Goal: Information Seeking & Learning: Learn about a topic

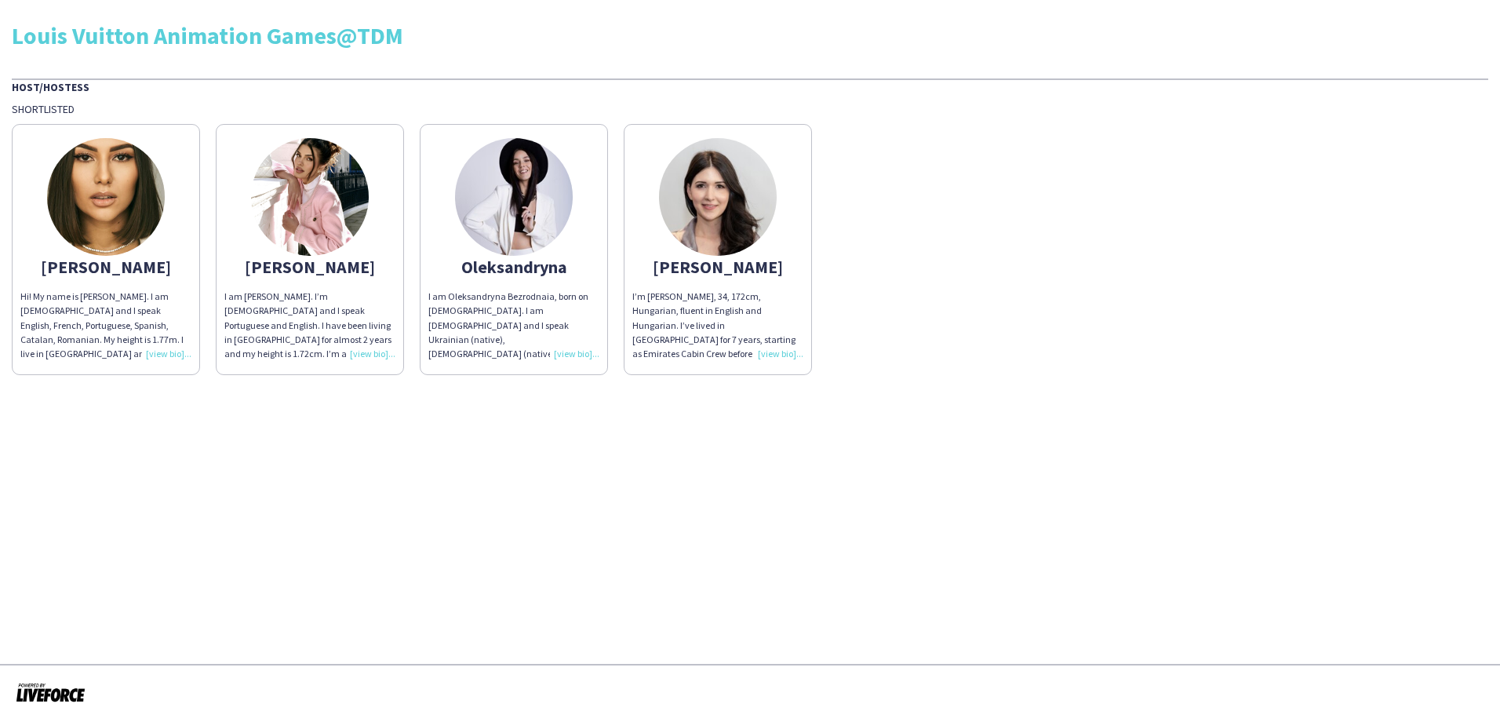
click at [565, 352] on div "I am Oleksandryna Bezrodnaia, born on [DEMOGRAPHIC_DATA]. I am [DEMOGRAPHIC_DAT…" at bounding box center [513, 325] width 171 height 71
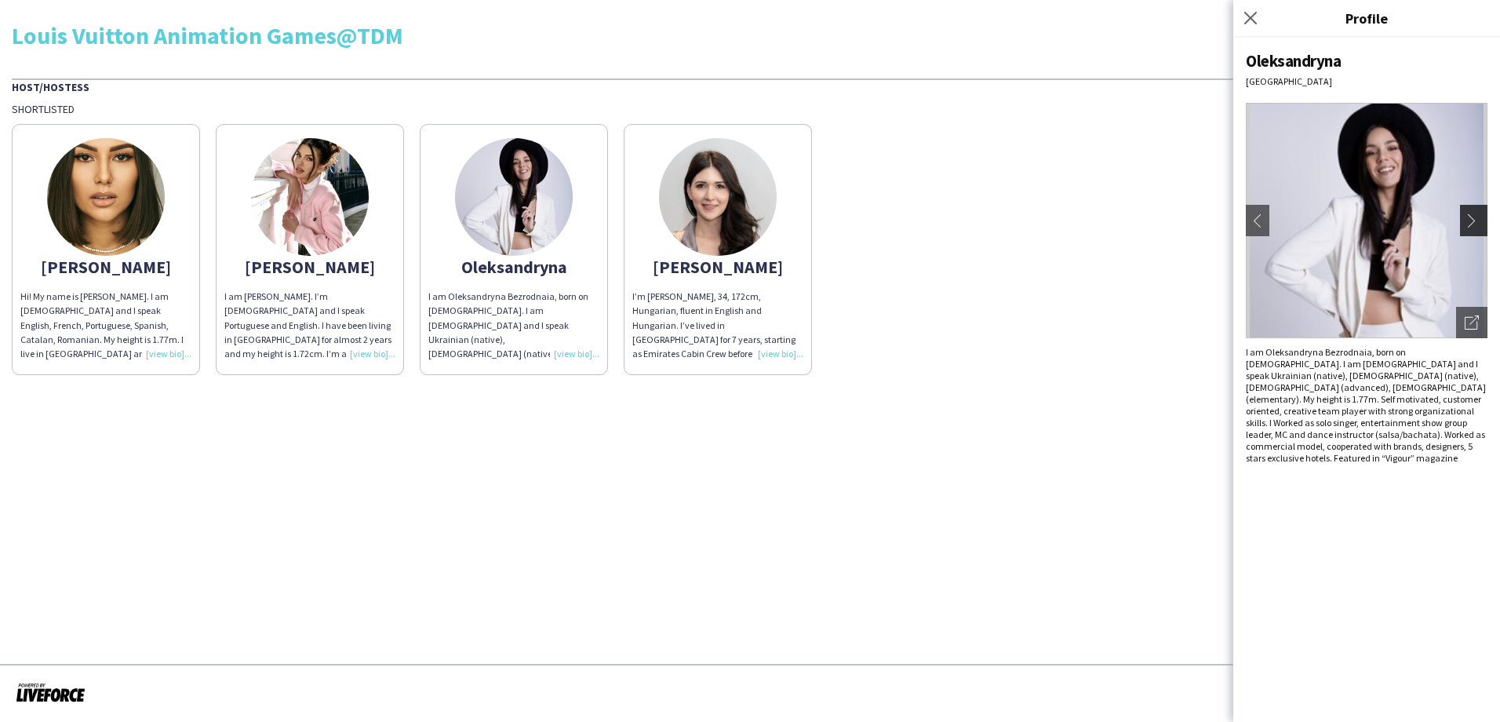
click at [1469, 215] on app-icon "chevron-right" at bounding box center [1476, 220] width 22 height 14
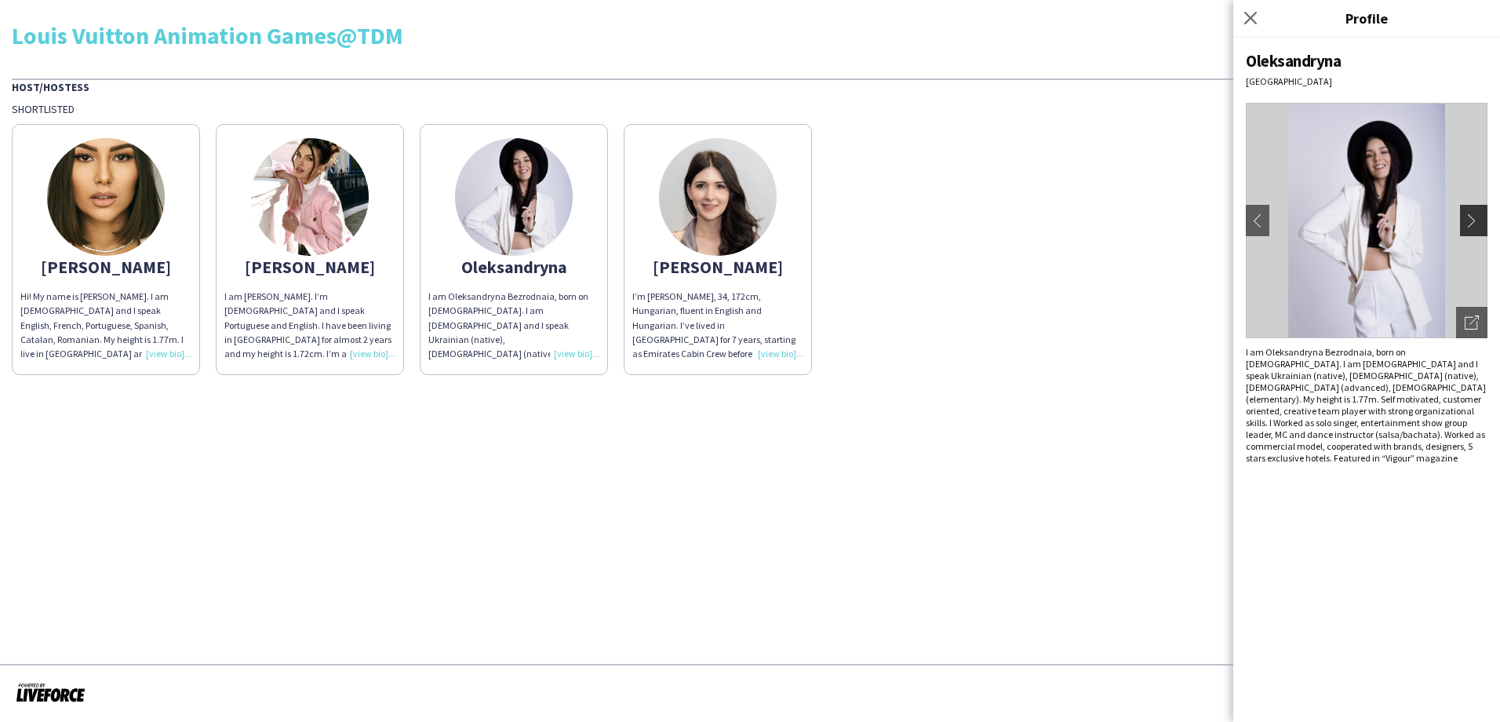
click at [1469, 215] on app-icon "chevron-right" at bounding box center [1476, 220] width 22 height 14
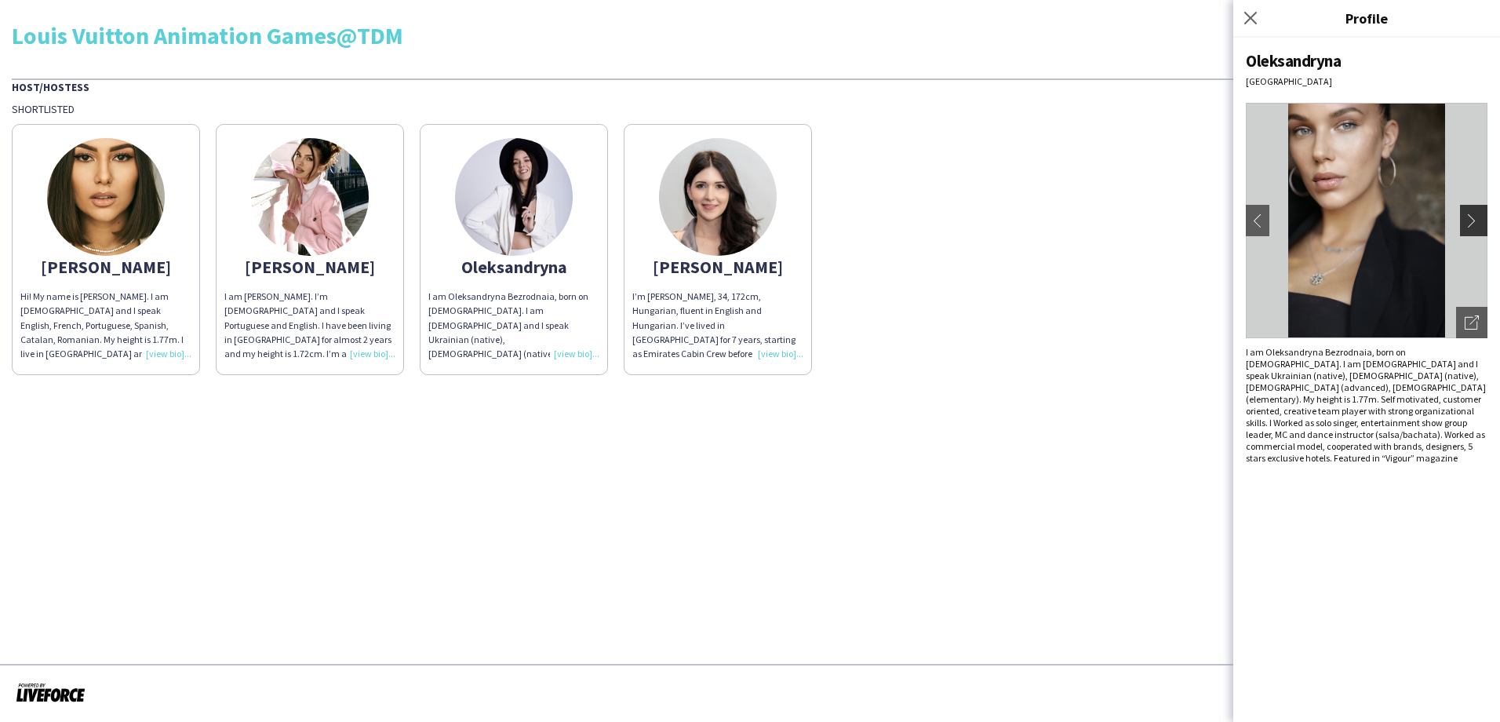
click at [1469, 215] on app-icon "chevron-right" at bounding box center [1476, 220] width 22 height 14
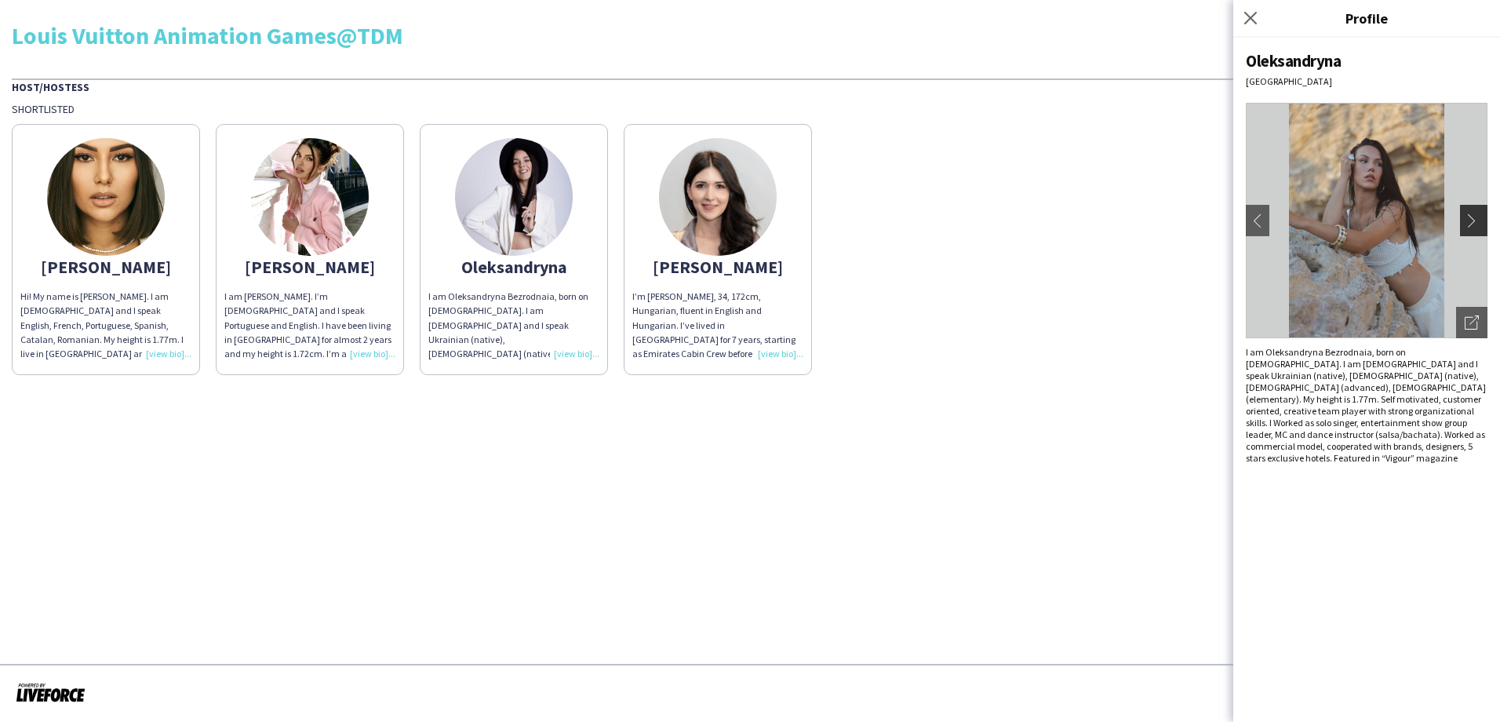
click at [1469, 217] on app-icon "chevron-right" at bounding box center [1476, 220] width 22 height 14
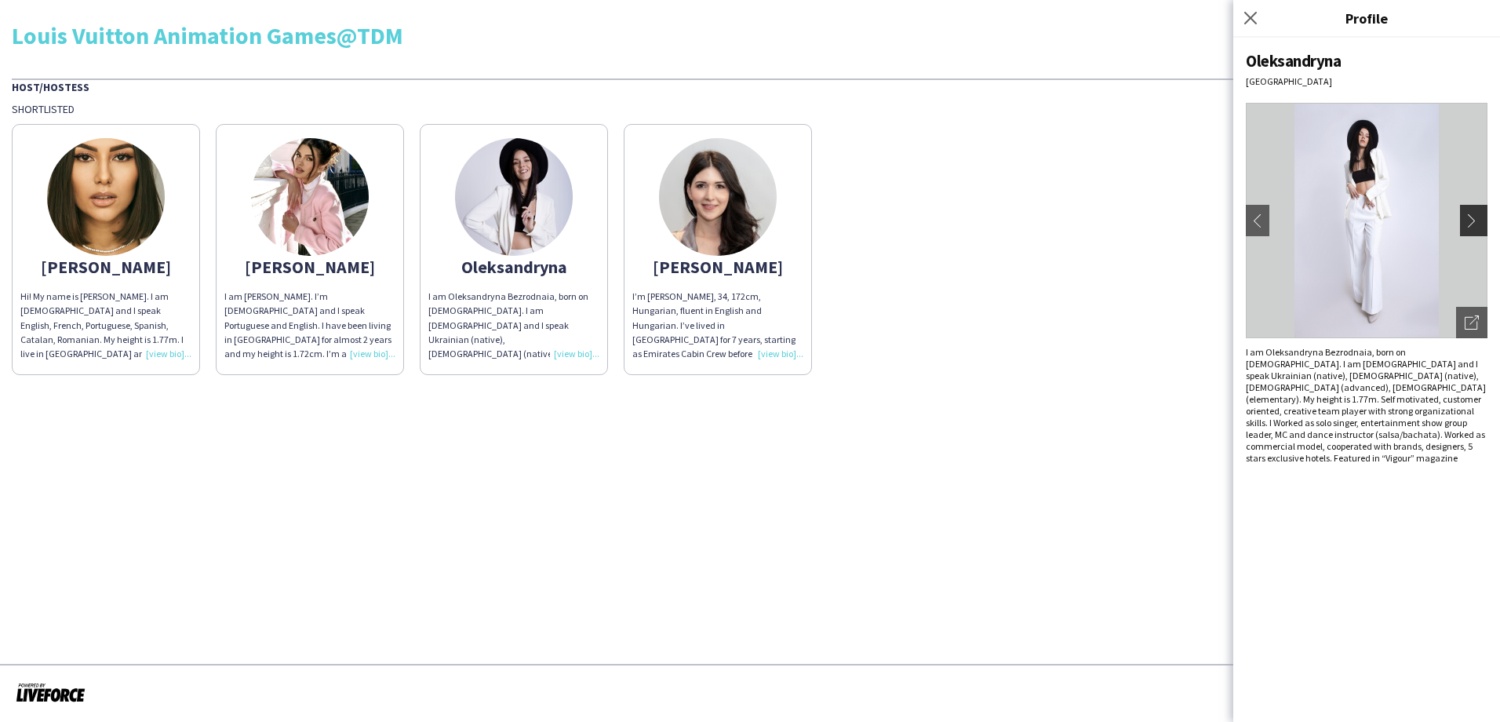
click at [1469, 217] on app-icon "chevron-right" at bounding box center [1476, 220] width 22 height 14
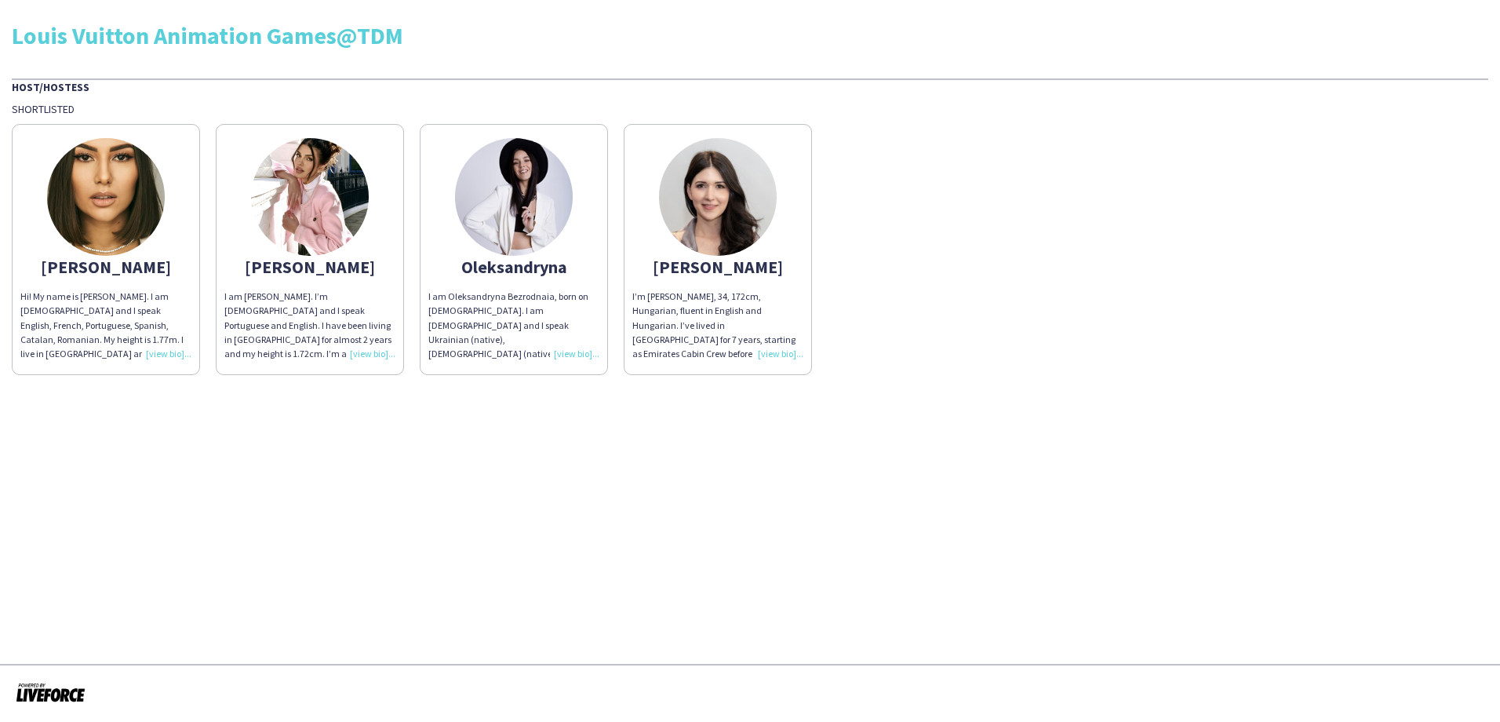
click at [373, 352] on div "I am [PERSON_NAME]. I’m [DEMOGRAPHIC_DATA] and I speak Portuguese and English. …" at bounding box center [309, 325] width 171 height 71
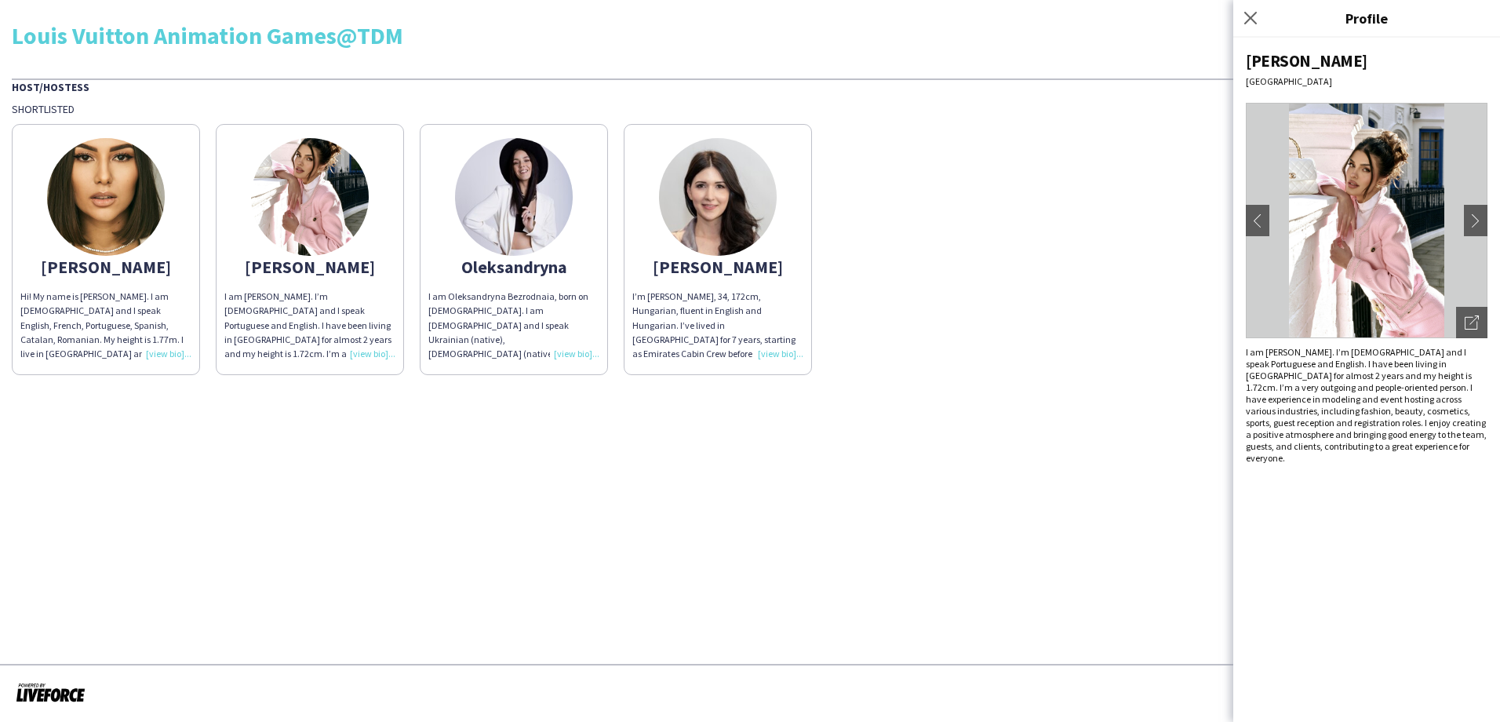
click at [1366, 246] on img at bounding box center [1367, 220] width 242 height 235
click at [1338, 226] on img at bounding box center [1367, 220] width 242 height 235
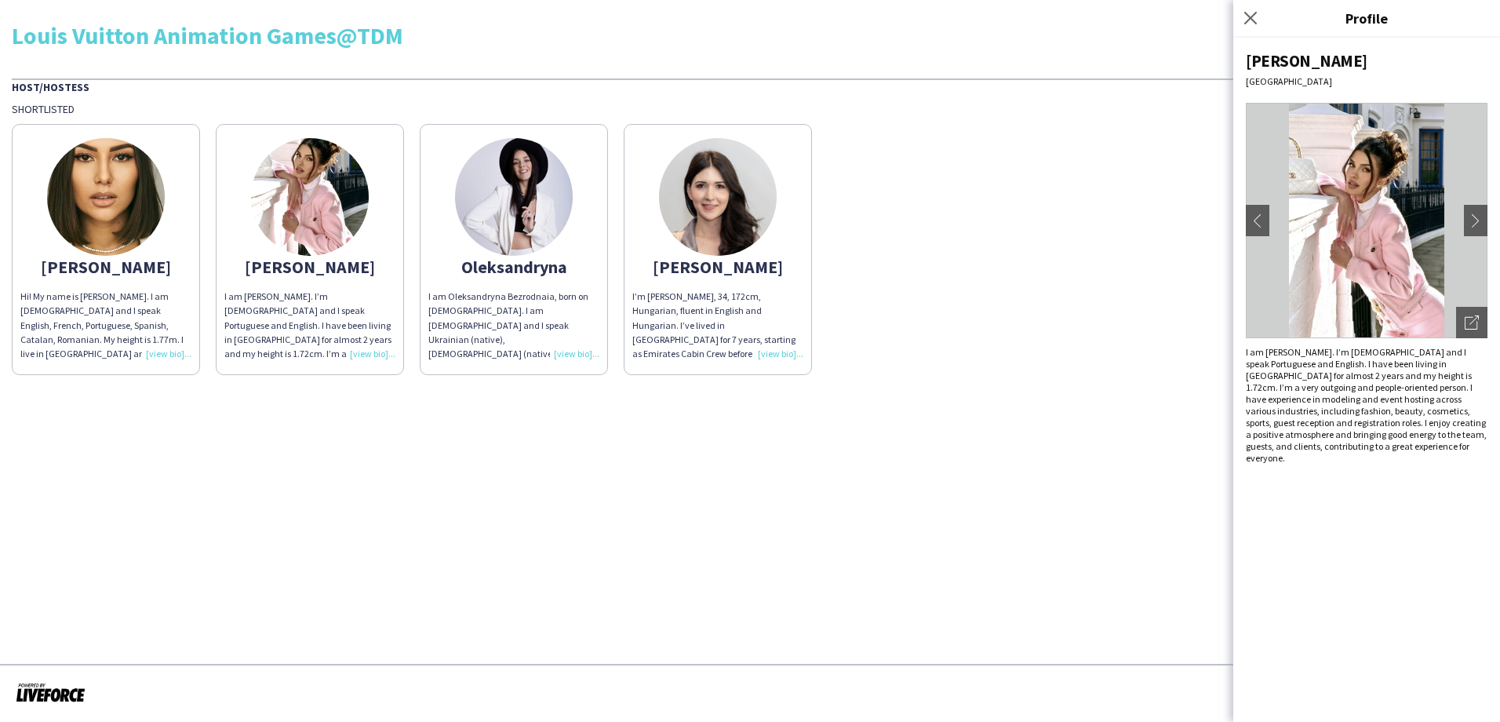
click at [1338, 226] on img at bounding box center [1367, 220] width 242 height 235
click at [1468, 329] on icon "Open photos pop-in" at bounding box center [1472, 322] width 14 height 14
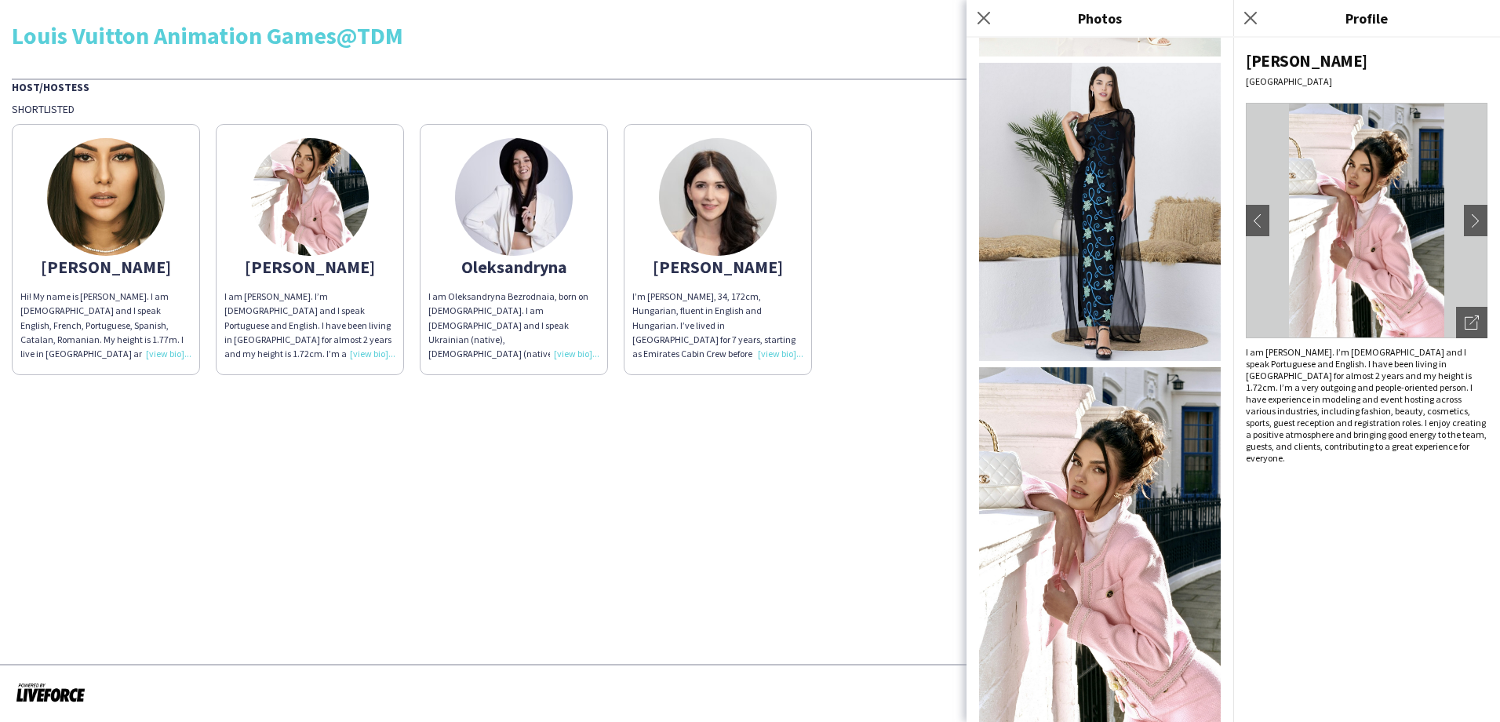
scroll to position [1395, 0]
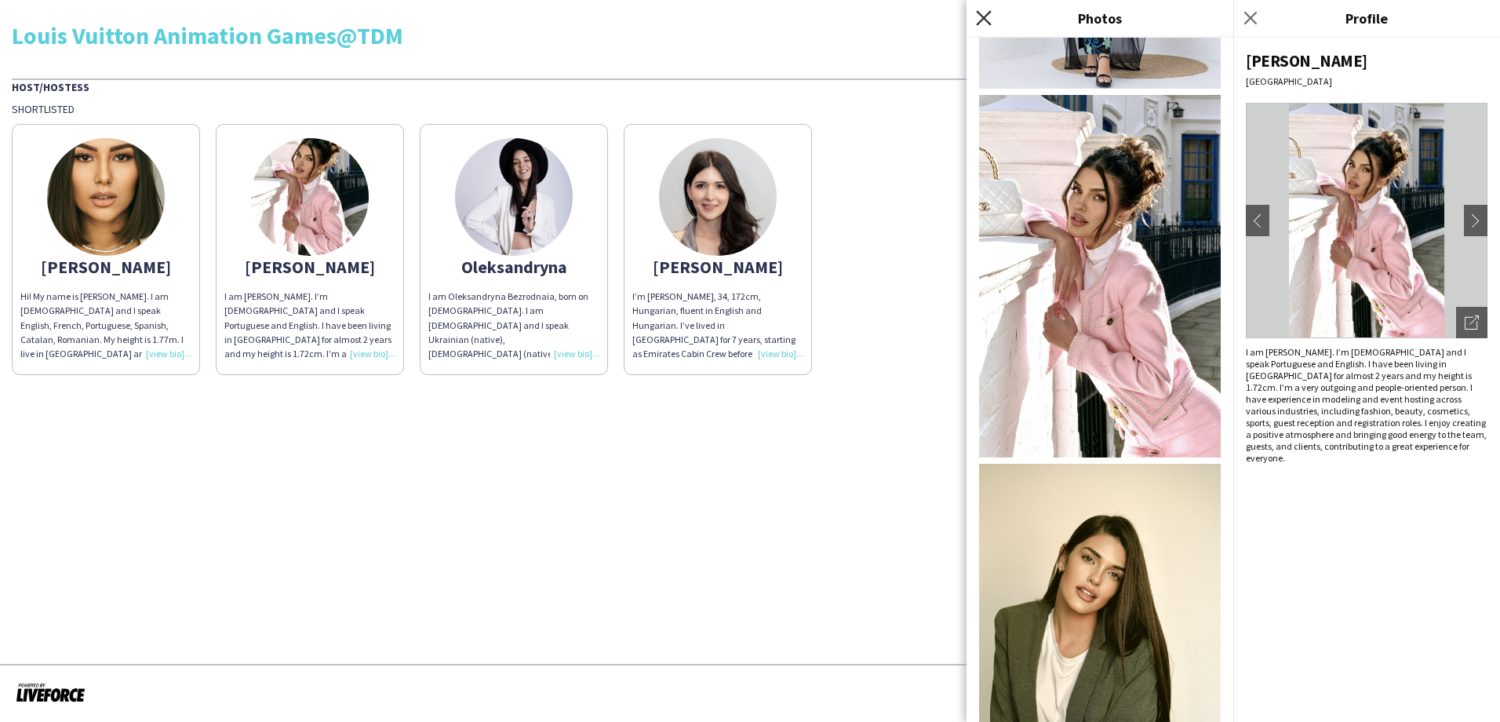
click at [979, 13] on icon at bounding box center [983, 17] width 15 height 15
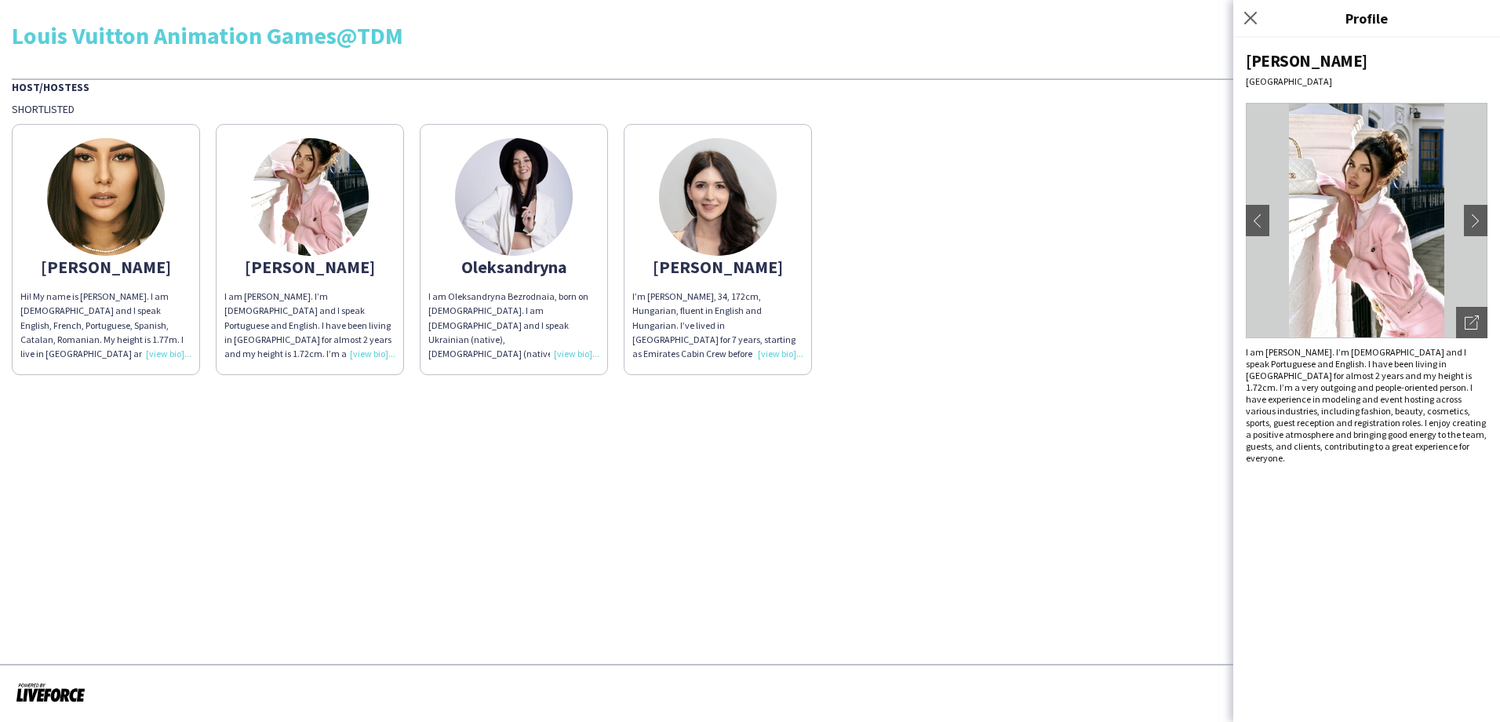
click at [502, 182] on img at bounding box center [514, 197] width 118 height 118
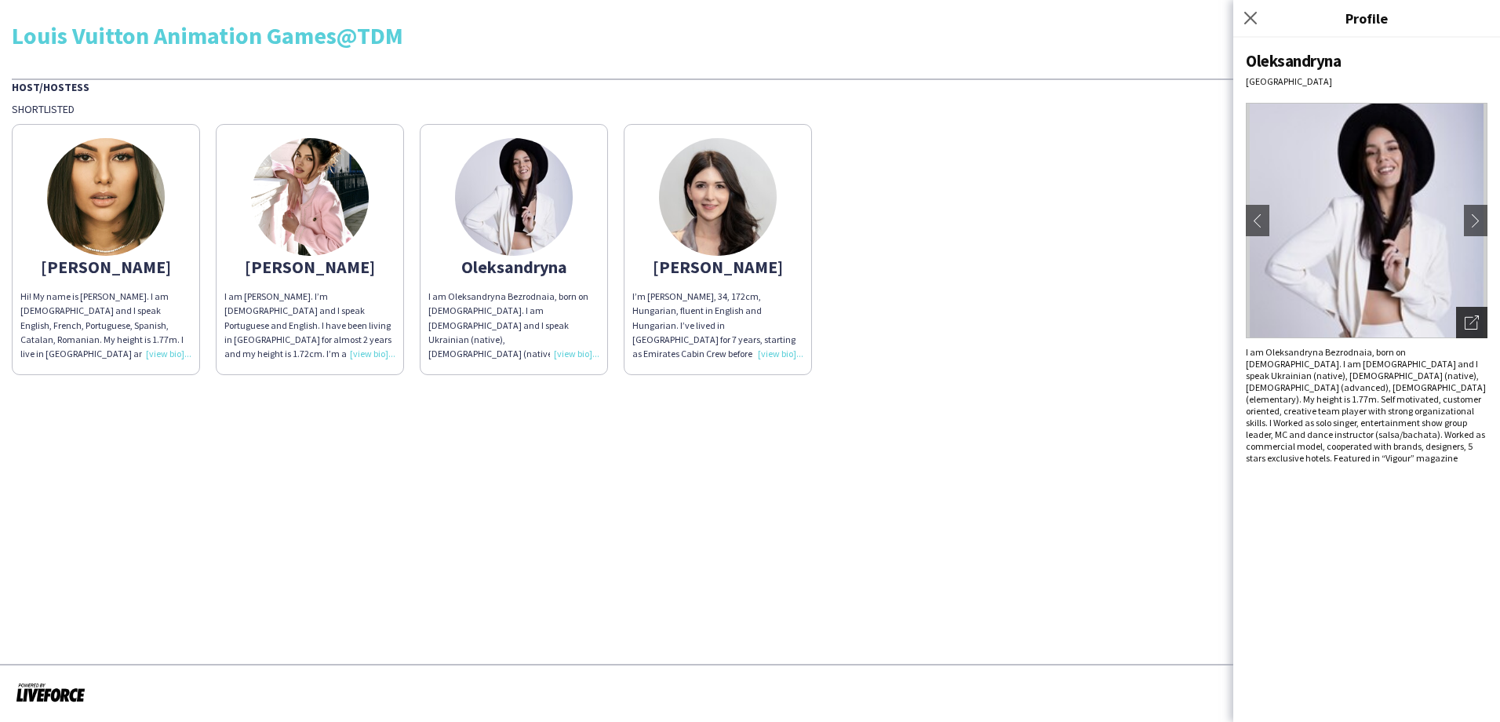
click at [1470, 322] on icon "Open photos pop-in" at bounding box center [1472, 322] width 14 height 14
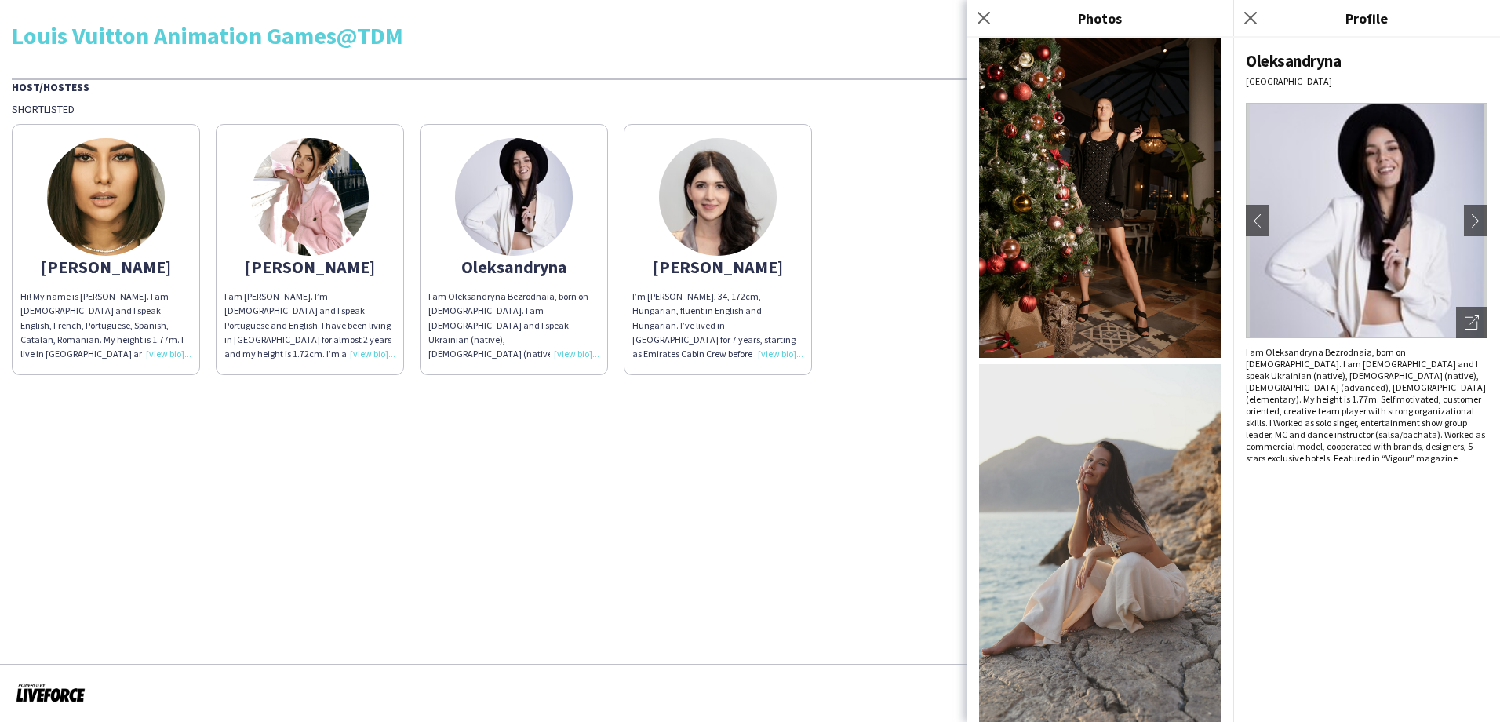
scroll to position [2335, 0]
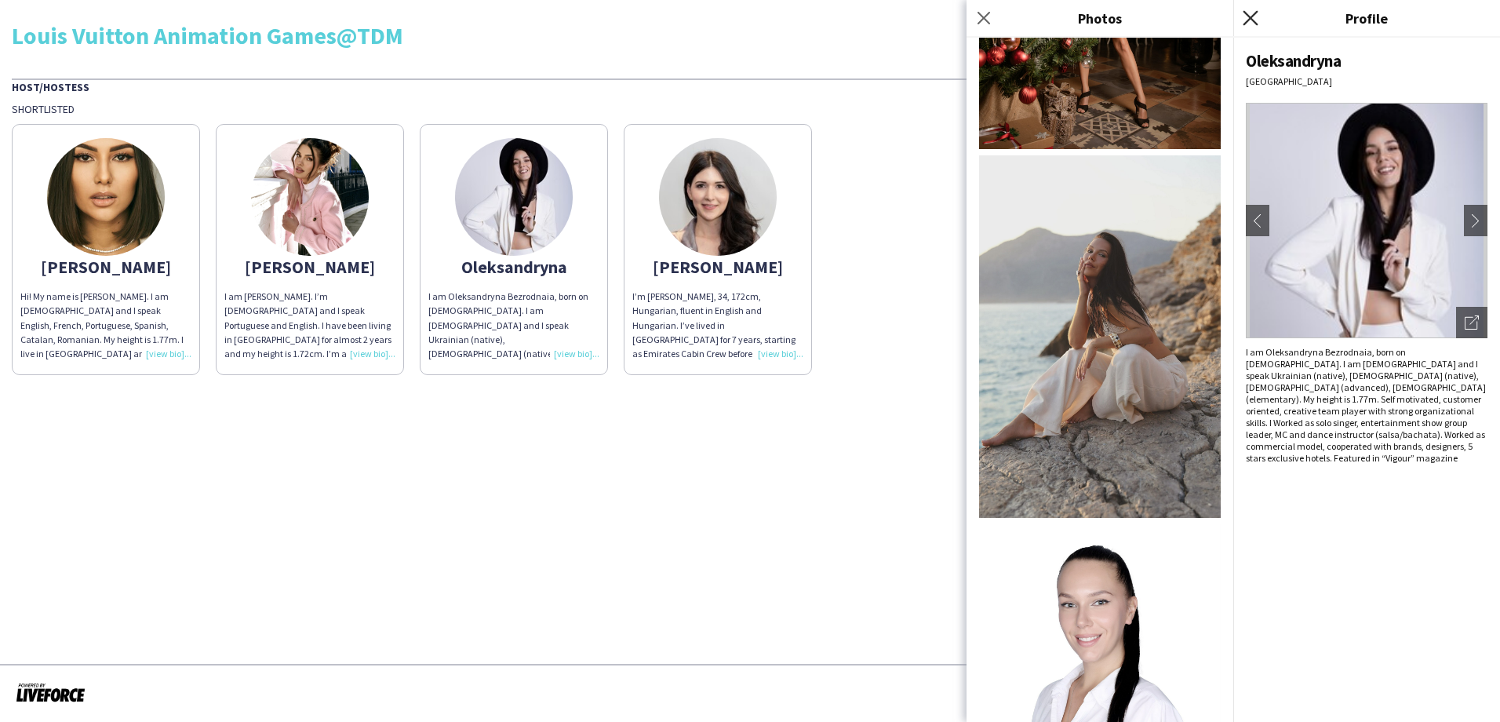
click at [1252, 13] on icon "Close pop-in" at bounding box center [1250, 17] width 15 height 15
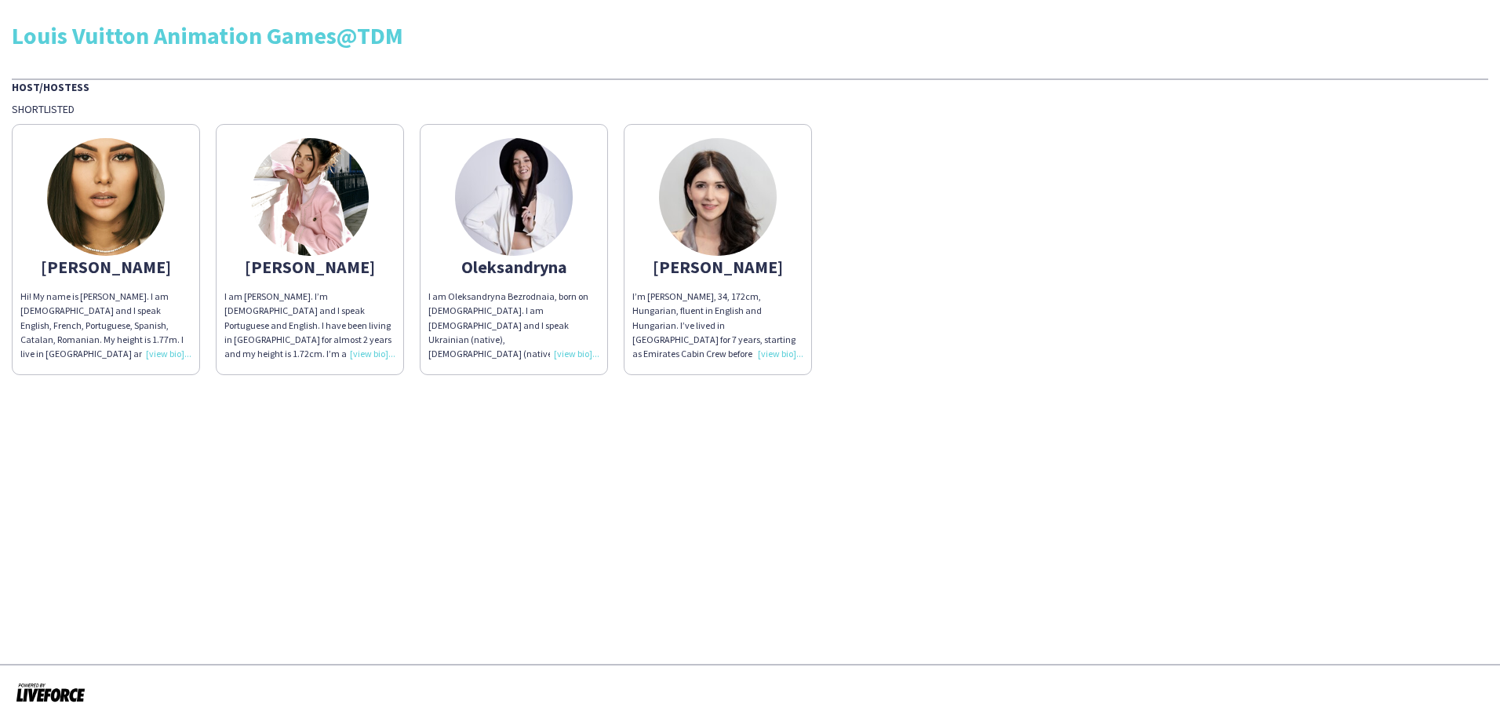
click at [743, 176] on img at bounding box center [718, 197] width 118 height 118
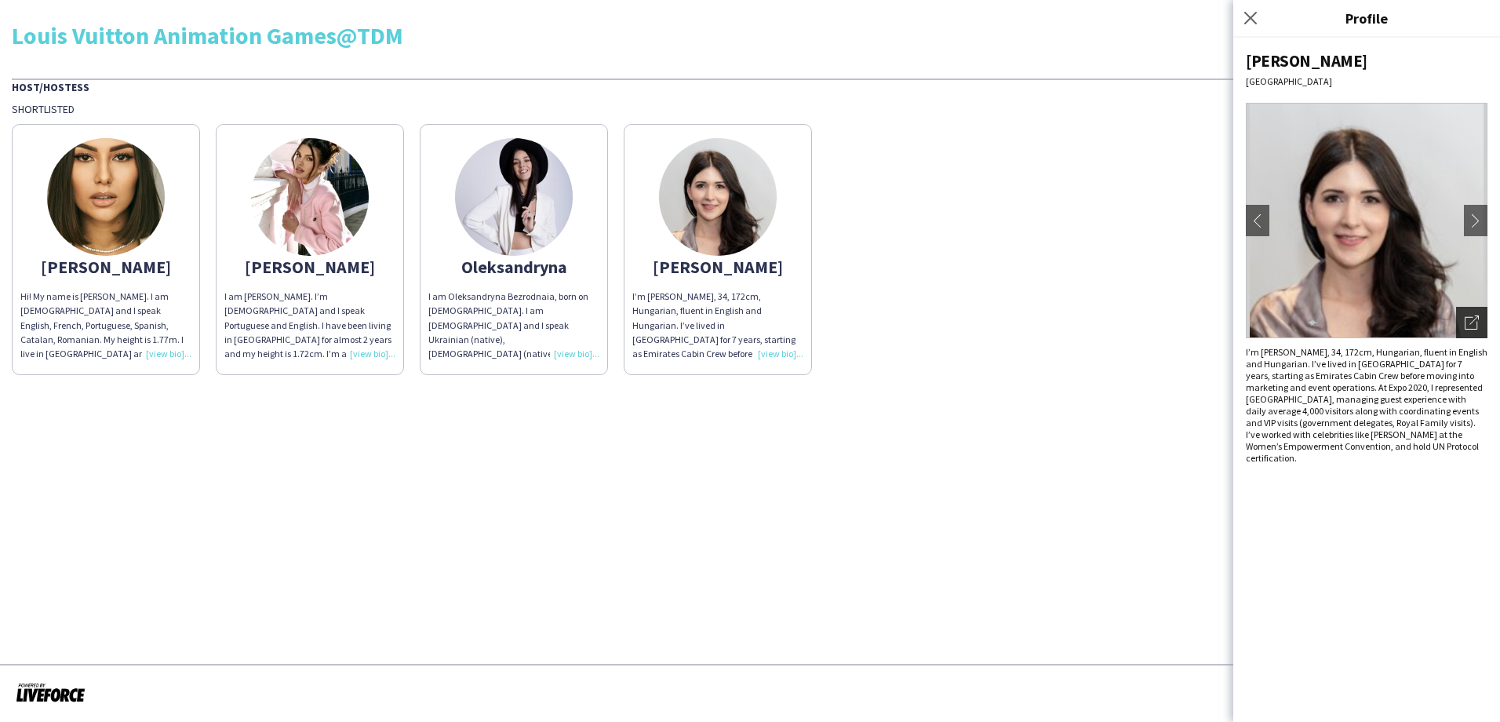
click at [1468, 322] on icon "Open photos pop-in" at bounding box center [1472, 322] width 14 height 14
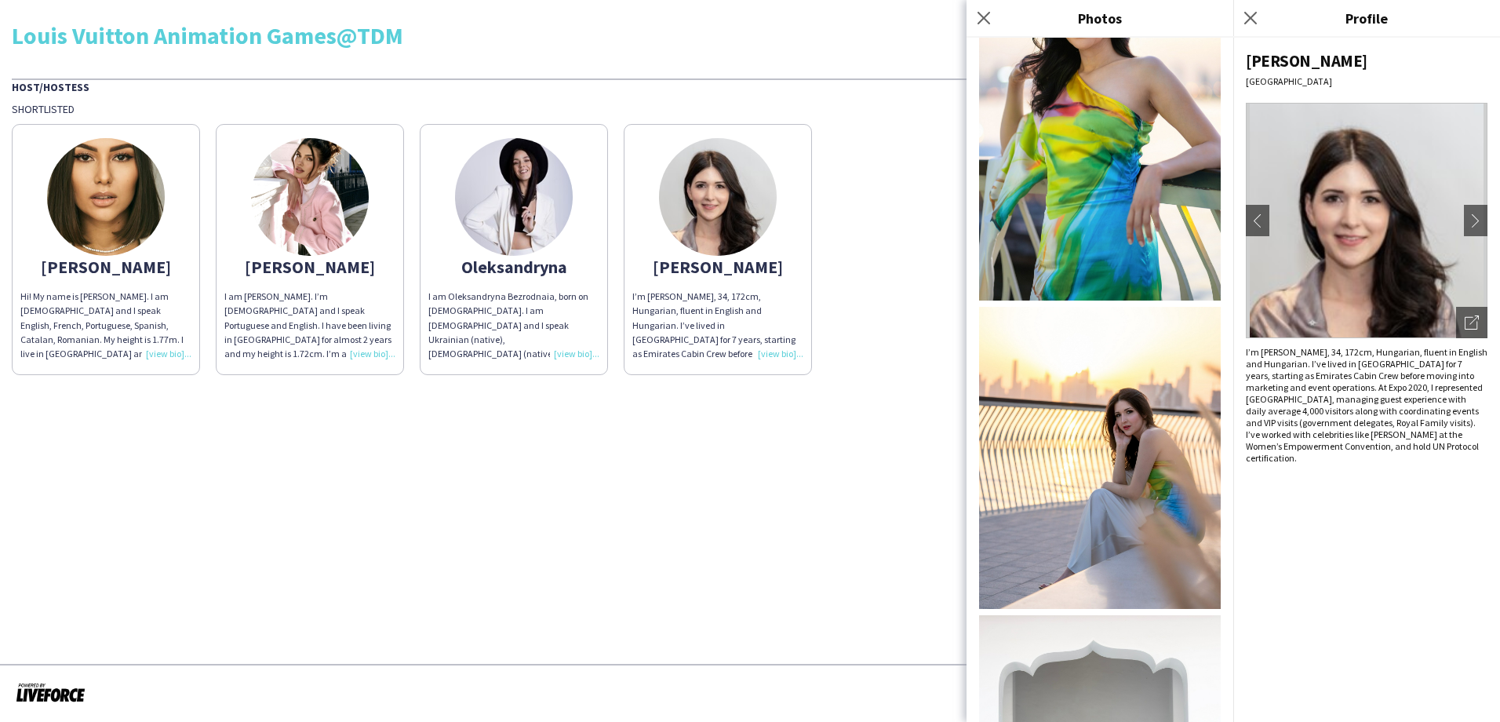
scroll to position [367, 0]
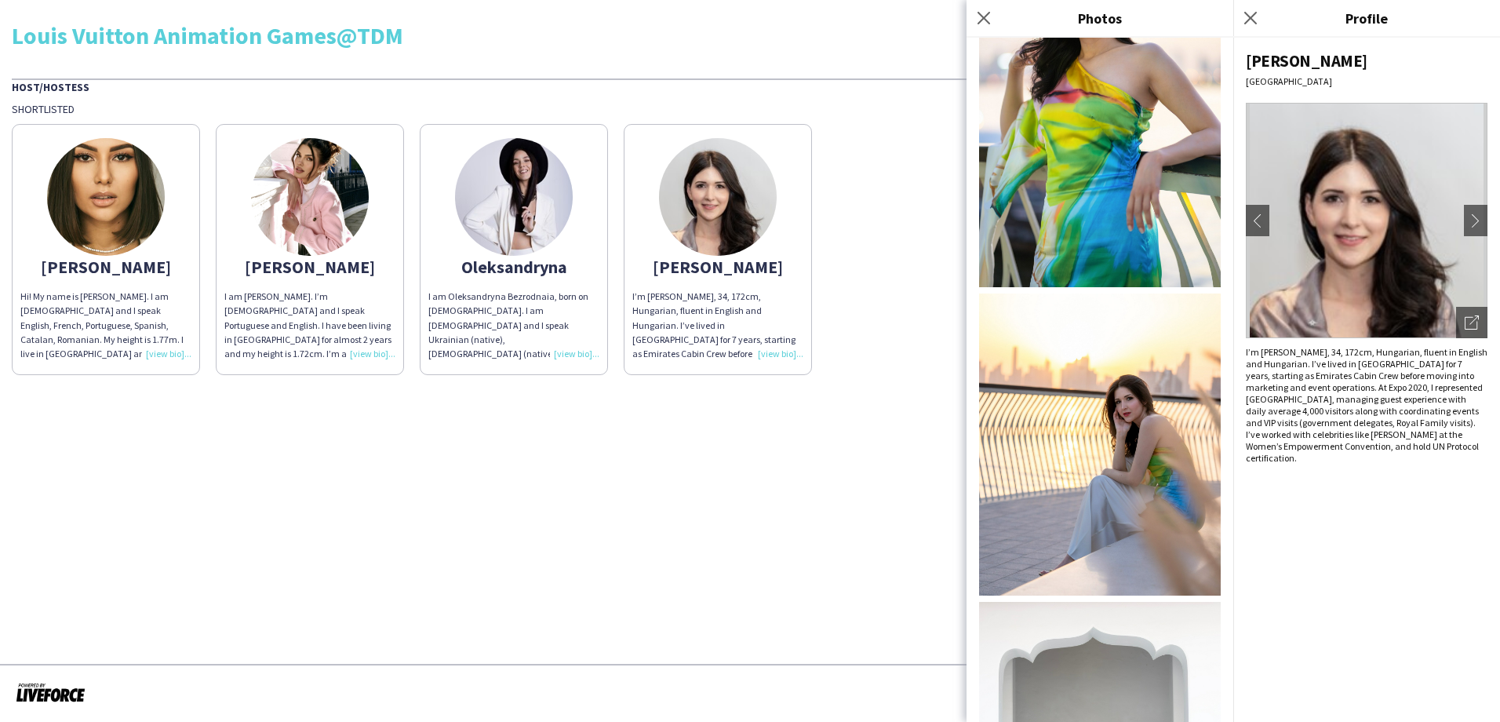
click at [1102, 489] on img at bounding box center [1100, 444] width 242 height 302
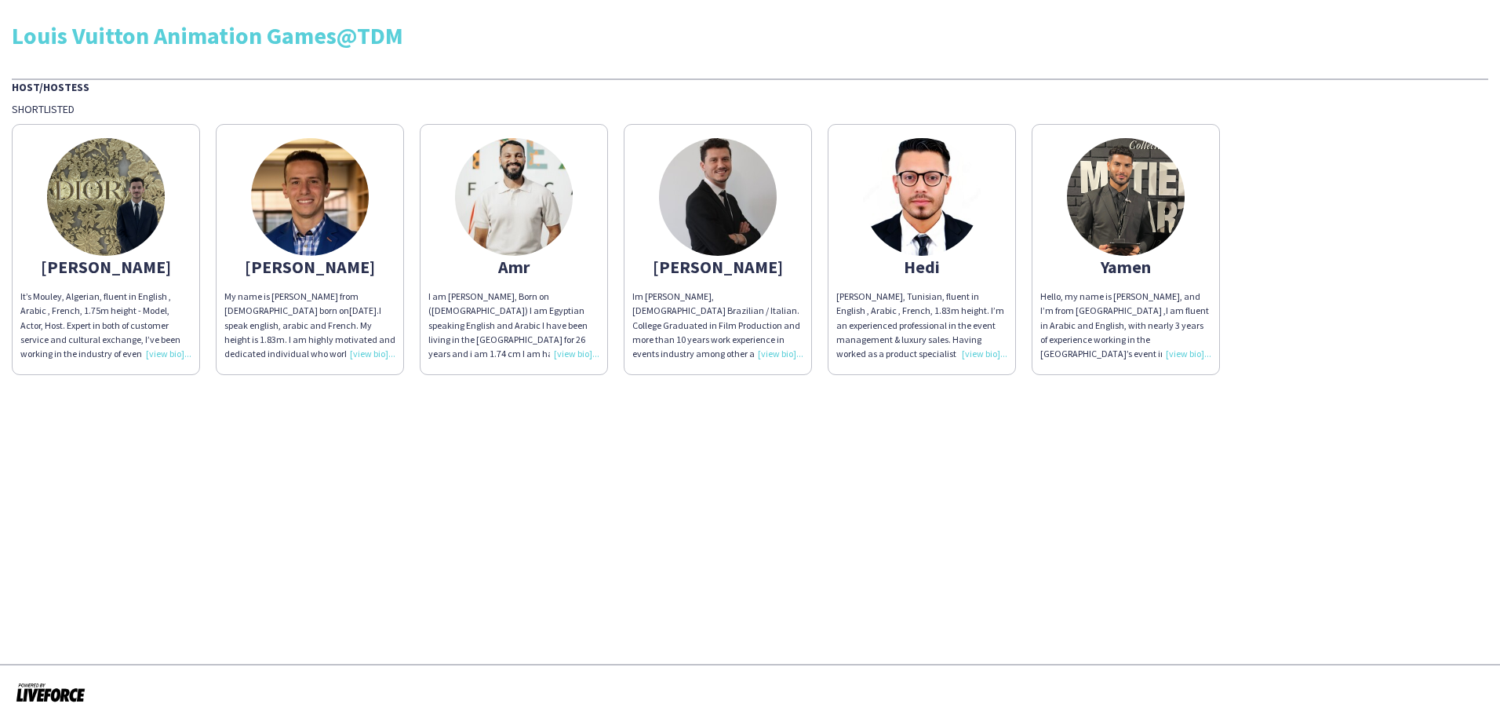
click at [364, 352] on div "My name is Ahmed Mo from Egypt born on 12-09-1993. I speak english, arabic and …" at bounding box center [309, 325] width 171 height 71
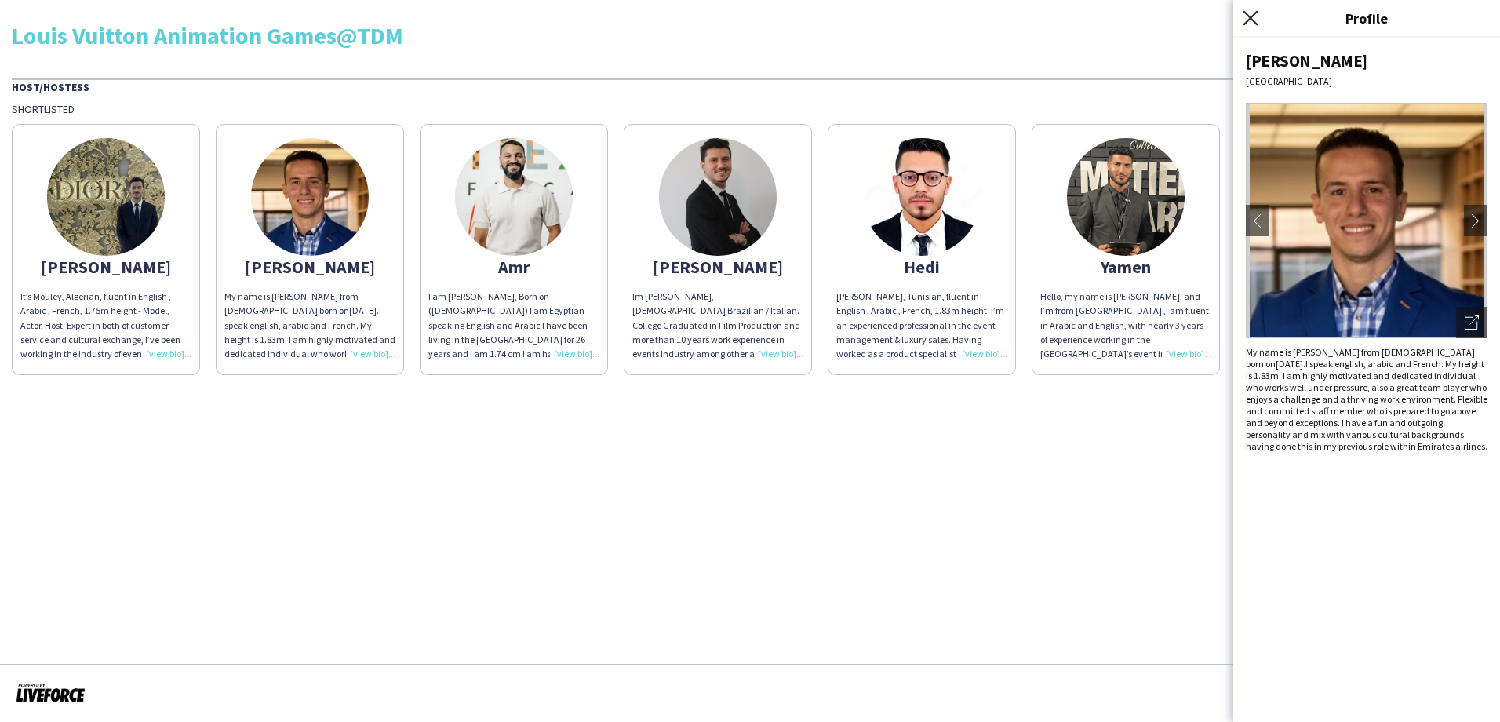
click at [1251, 14] on icon "Close pop-in" at bounding box center [1250, 17] width 15 height 15
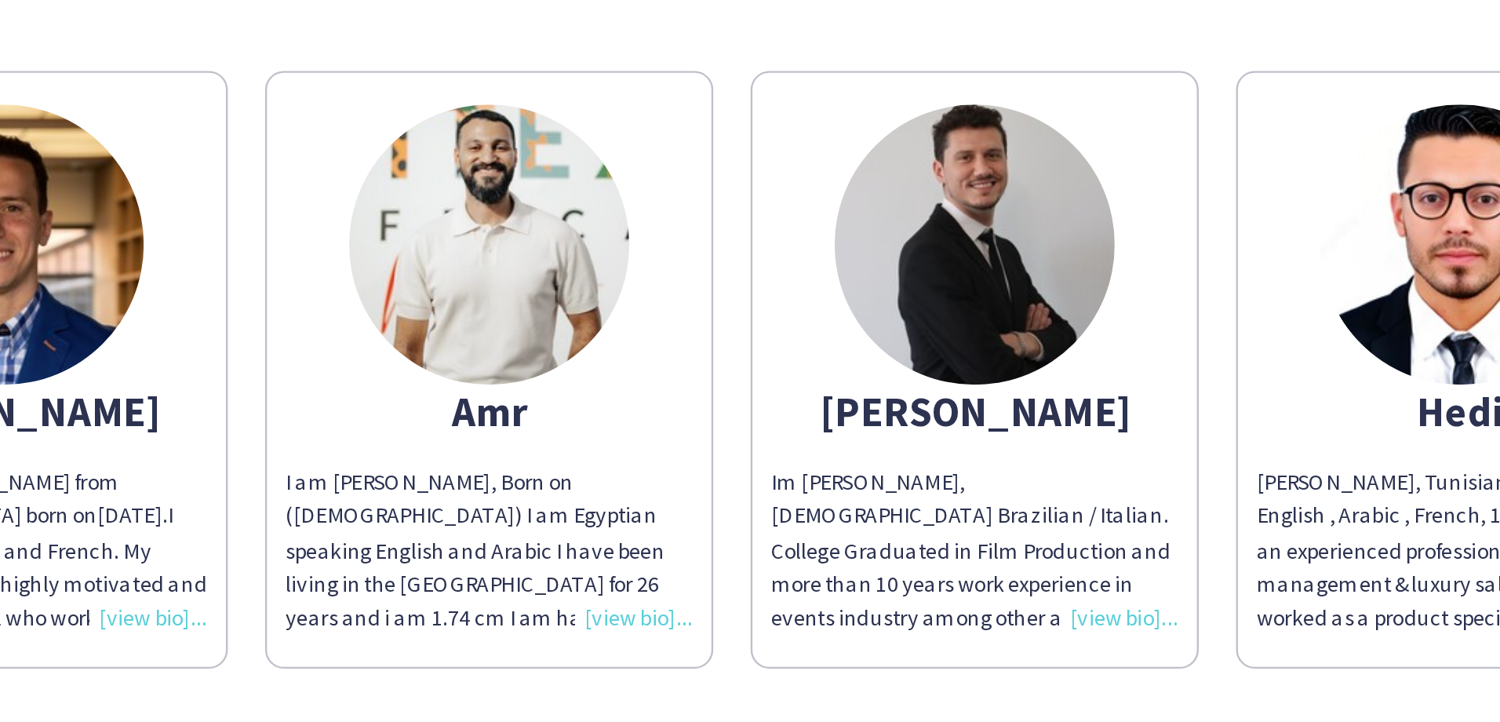
click at [975, 352] on div "Im [PERSON_NAME], [DEMOGRAPHIC_DATA] Brazilian / Italian. College Graduated in …" at bounding box center [921, 325] width 171 height 71
click at [975, 354] on div "Im [PERSON_NAME], [DEMOGRAPHIC_DATA] Brazilian / Italian. College Graduated in …" at bounding box center [921, 325] width 171 height 71
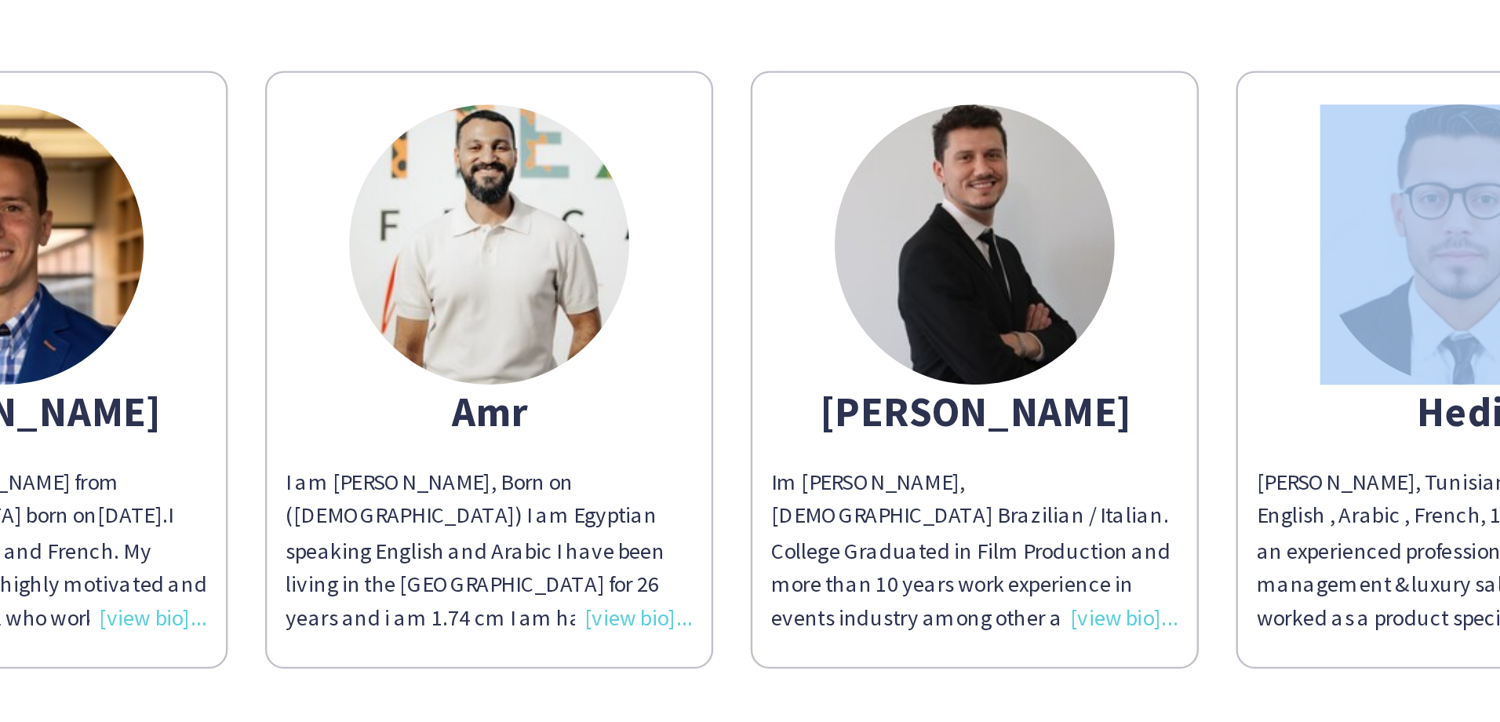
click at [975, 354] on div "Im [PERSON_NAME], [DEMOGRAPHIC_DATA] Brazilian / Italian. College Graduated in …" at bounding box center [921, 325] width 171 height 71
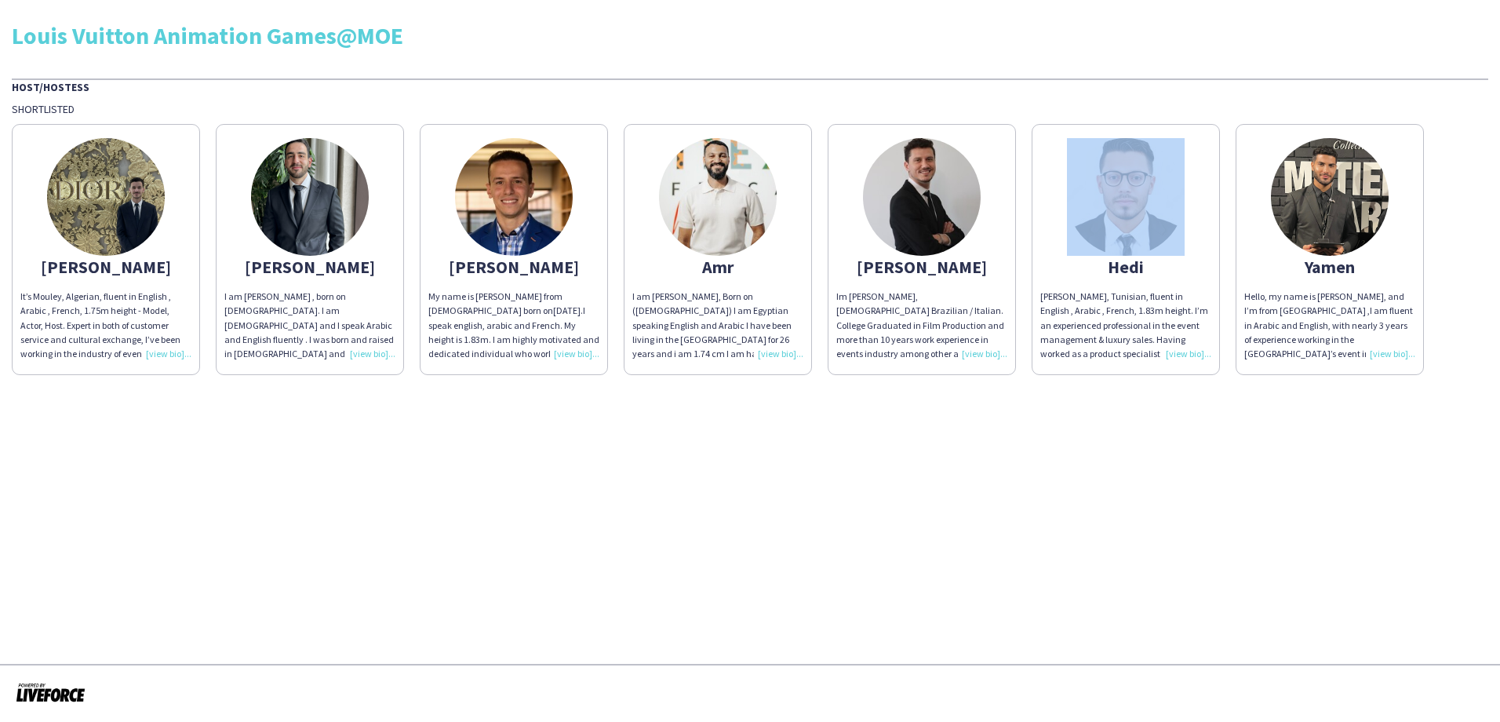
click at [974, 348] on div "Im [PERSON_NAME], [DEMOGRAPHIC_DATA] Brazilian / Italian. College Graduated in …" at bounding box center [921, 325] width 171 height 71
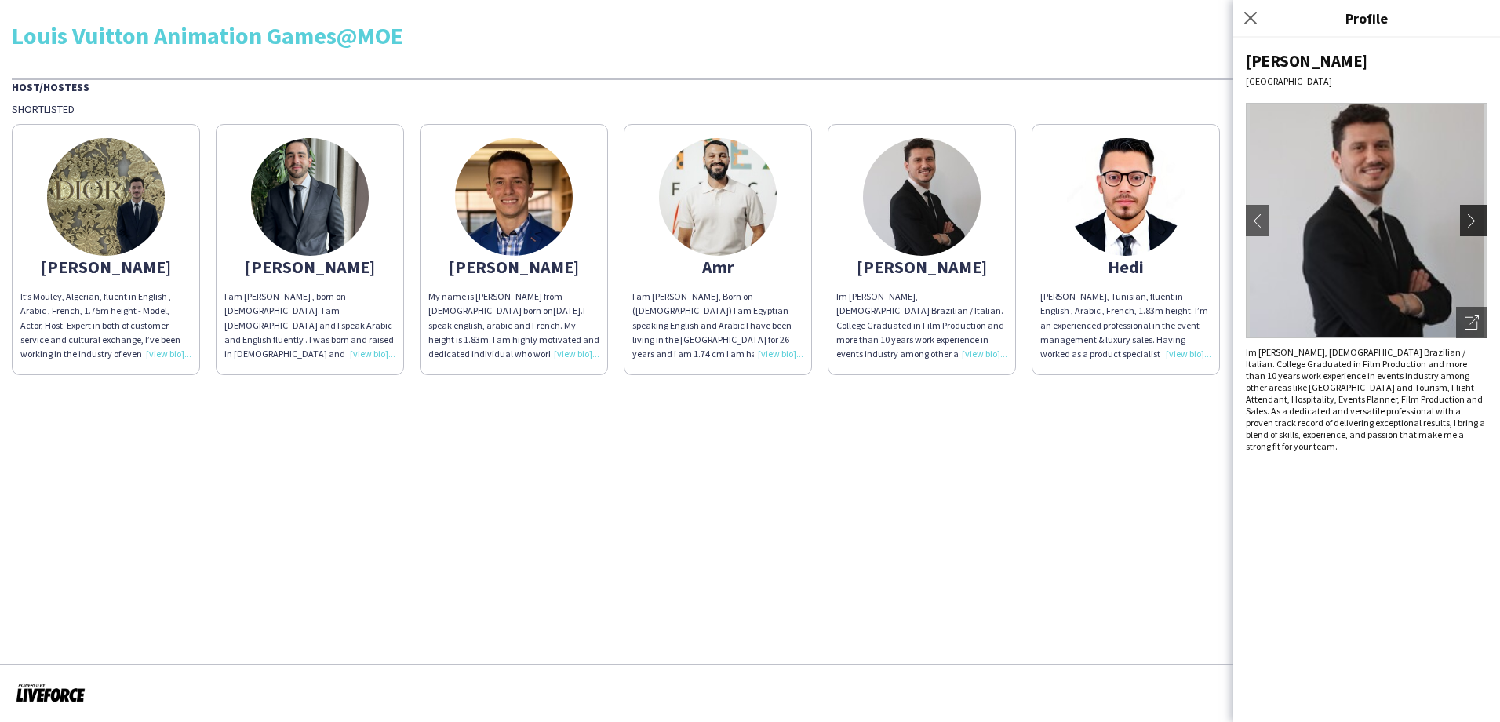
click at [1468, 213] on button "chevron-right" at bounding box center [1475, 220] width 31 height 31
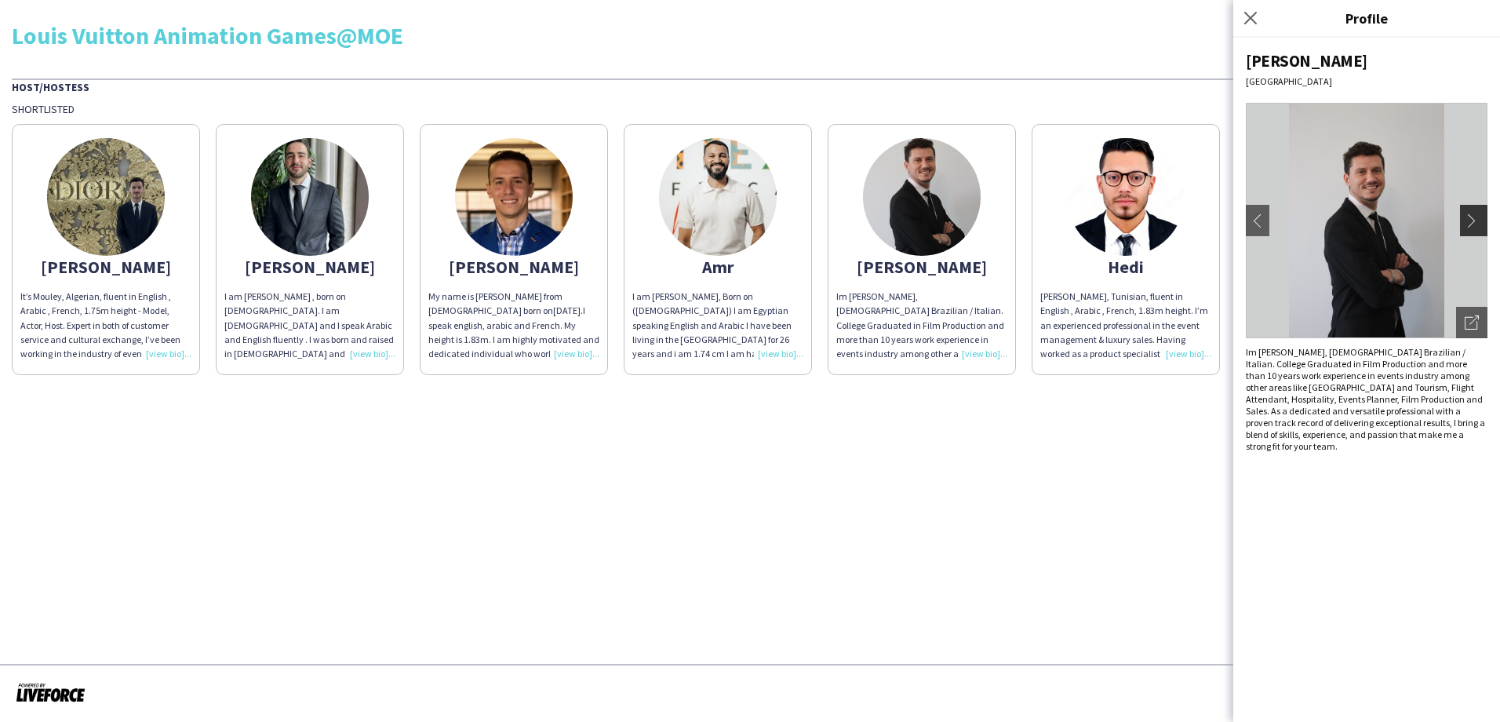
click at [1478, 220] on app-icon "chevron-right" at bounding box center [1476, 220] width 22 height 14
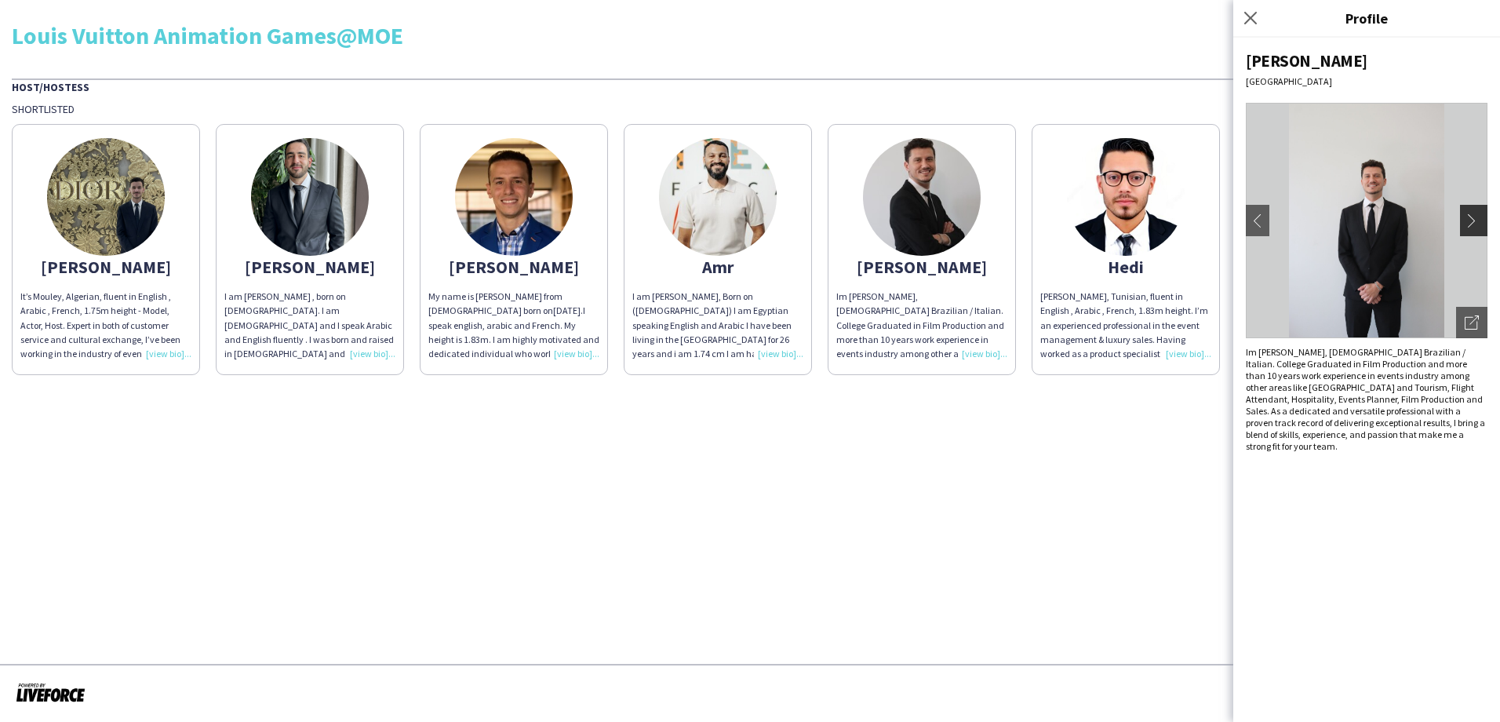
click at [1478, 220] on app-icon "chevron-right" at bounding box center [1476, 220] width 22 height 14
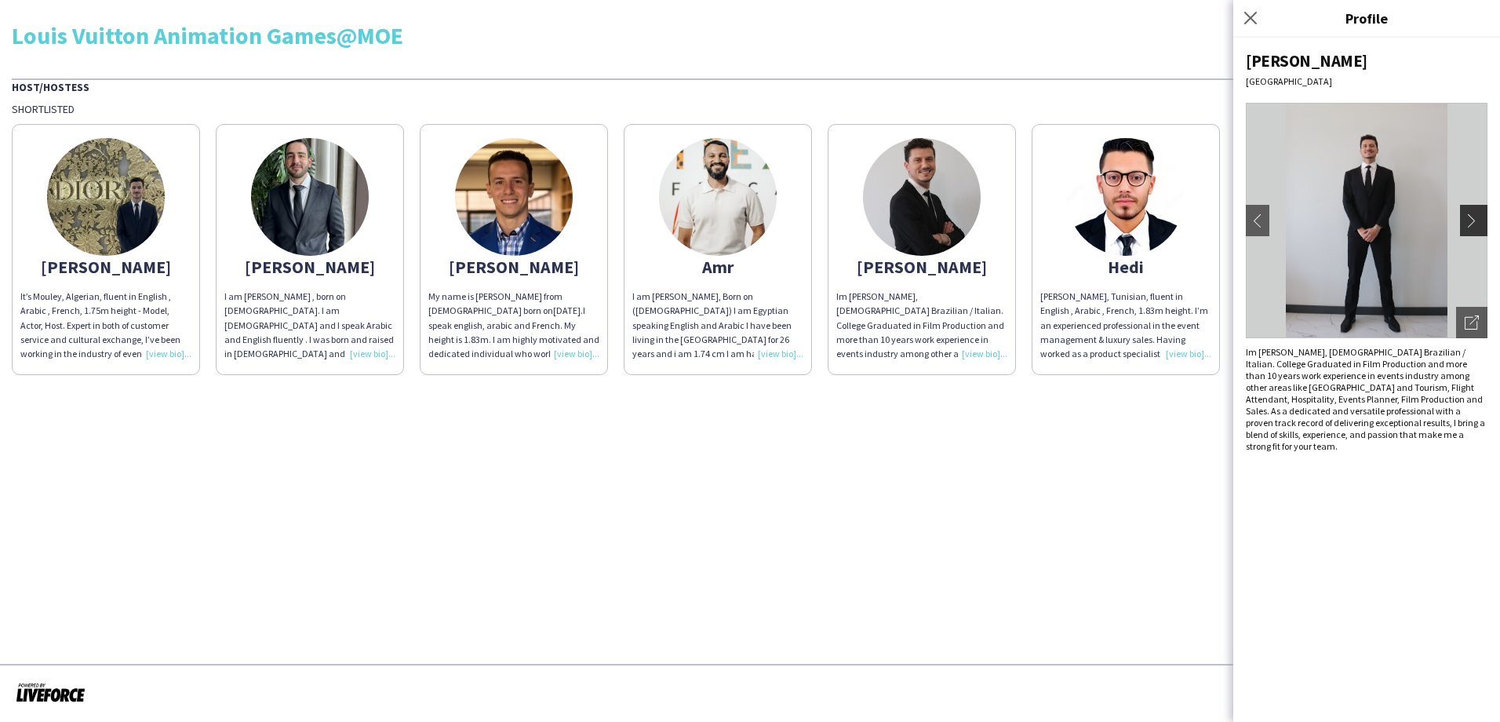
click at [1478, 220] on app-icon "chevron-right" at bounding box center [1476, 220] width 22 height 14
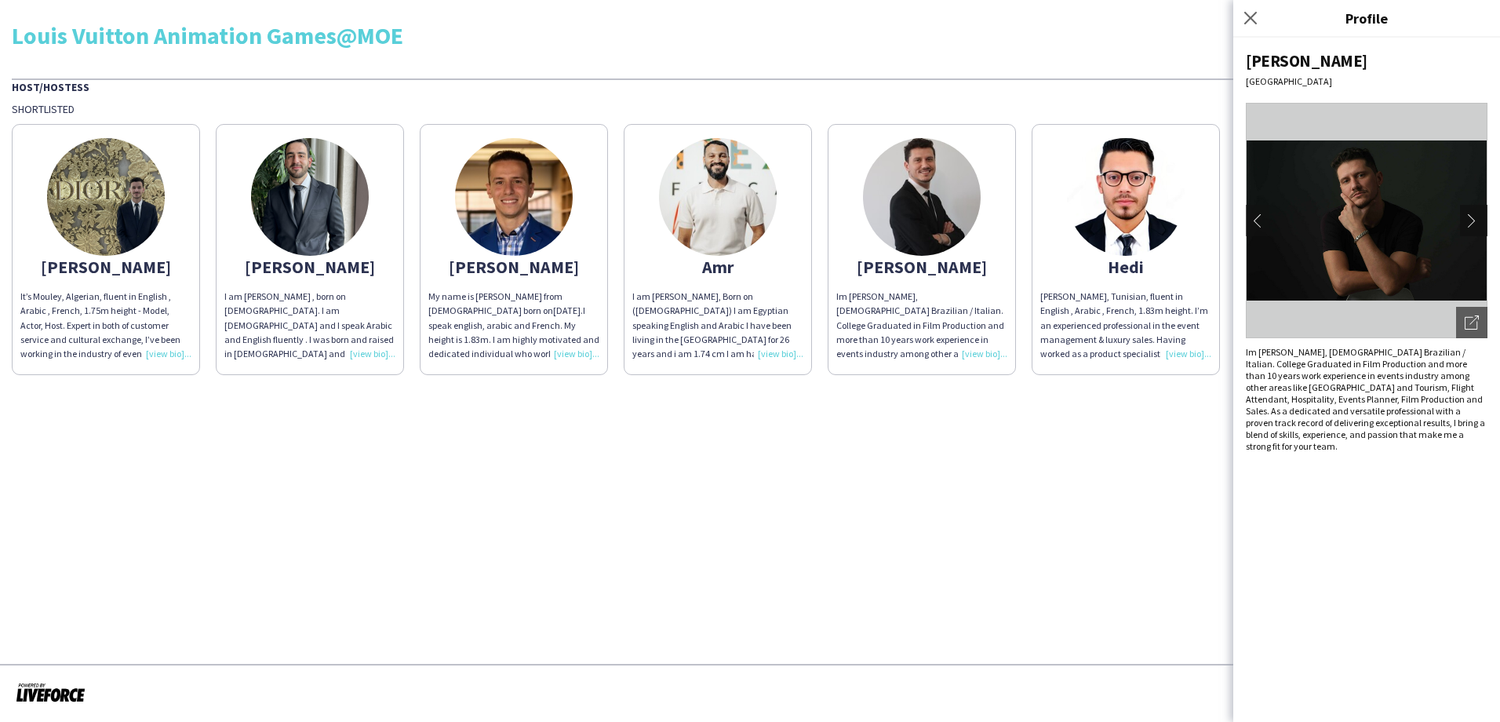
click at [1478, 220] on app-icon "chevron-right" at bounding box center [1476, 220] width 22 height 14
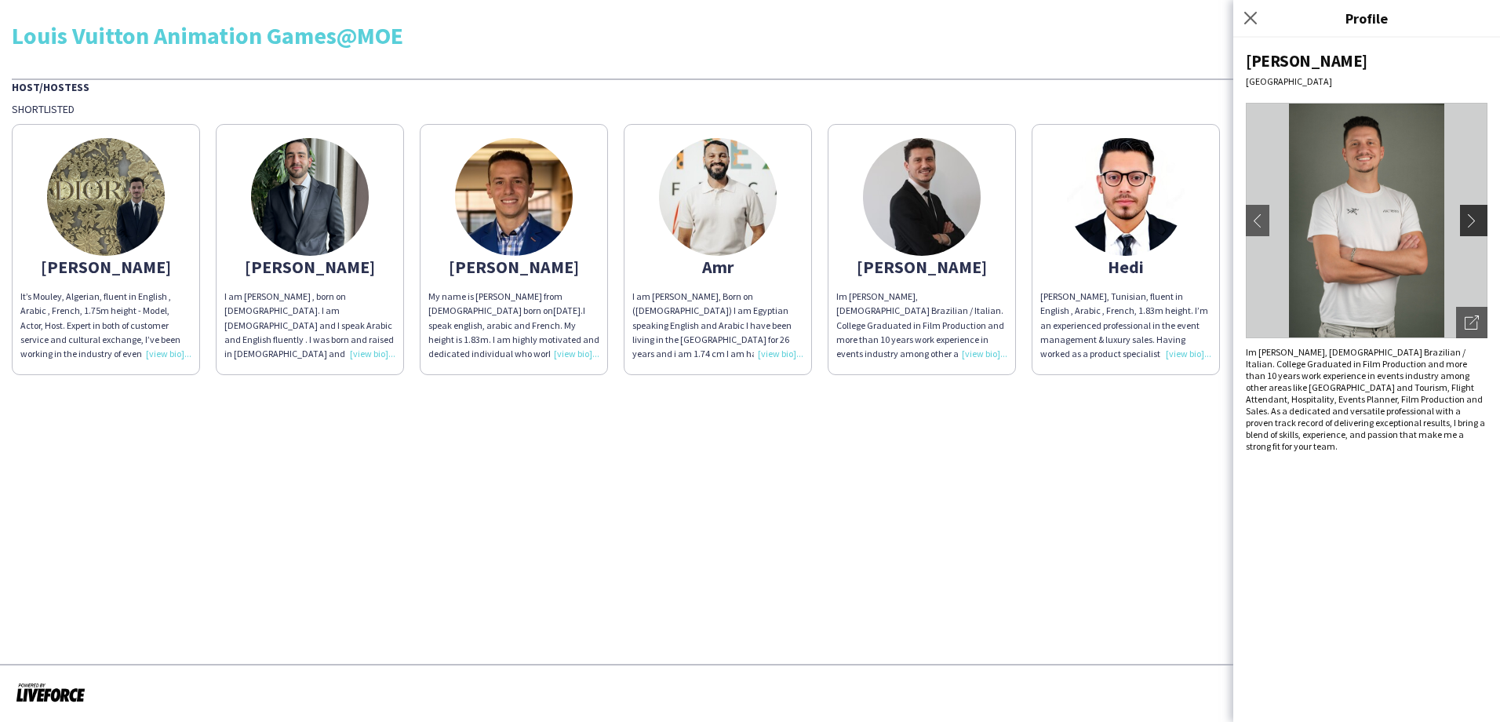
click at [1466, 224] on app-icon "chevron-right" at bounding box center [1476, 220] width 22 height 14
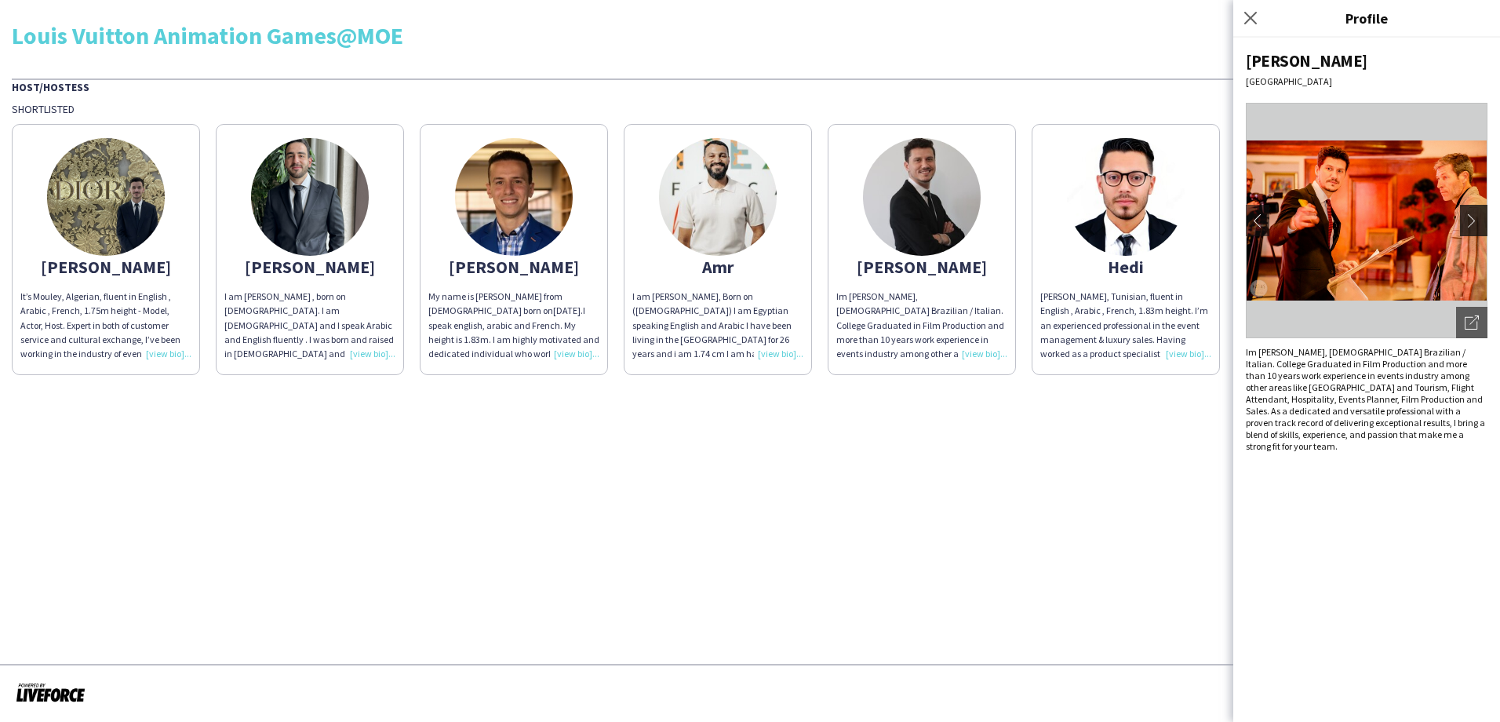
click at [1466, 224] on app-icon "chevron-right" at bounding box center [1476, 220] width 22 height 14
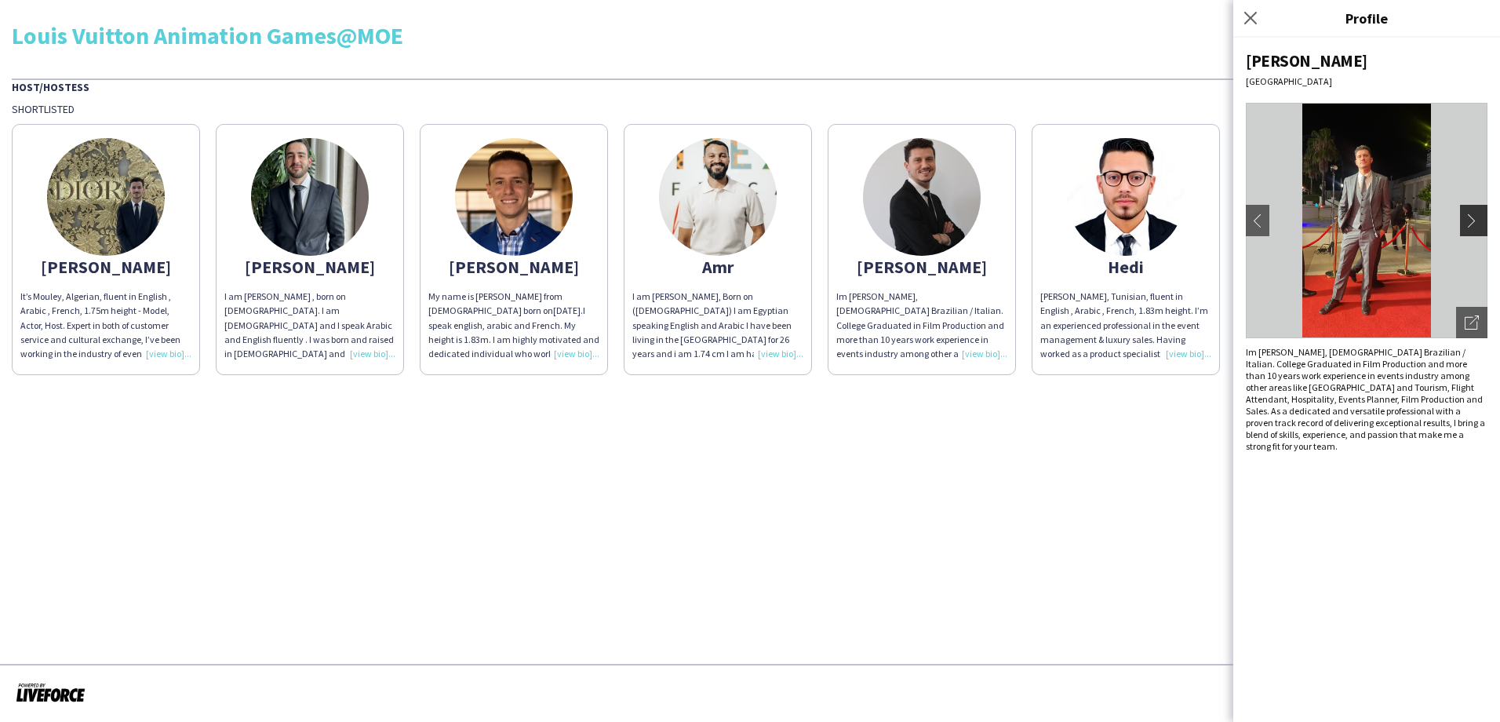
click at [1465, 216] on app-icon "chevron-right" at bounding box center [1476, 220] width 22 height 14
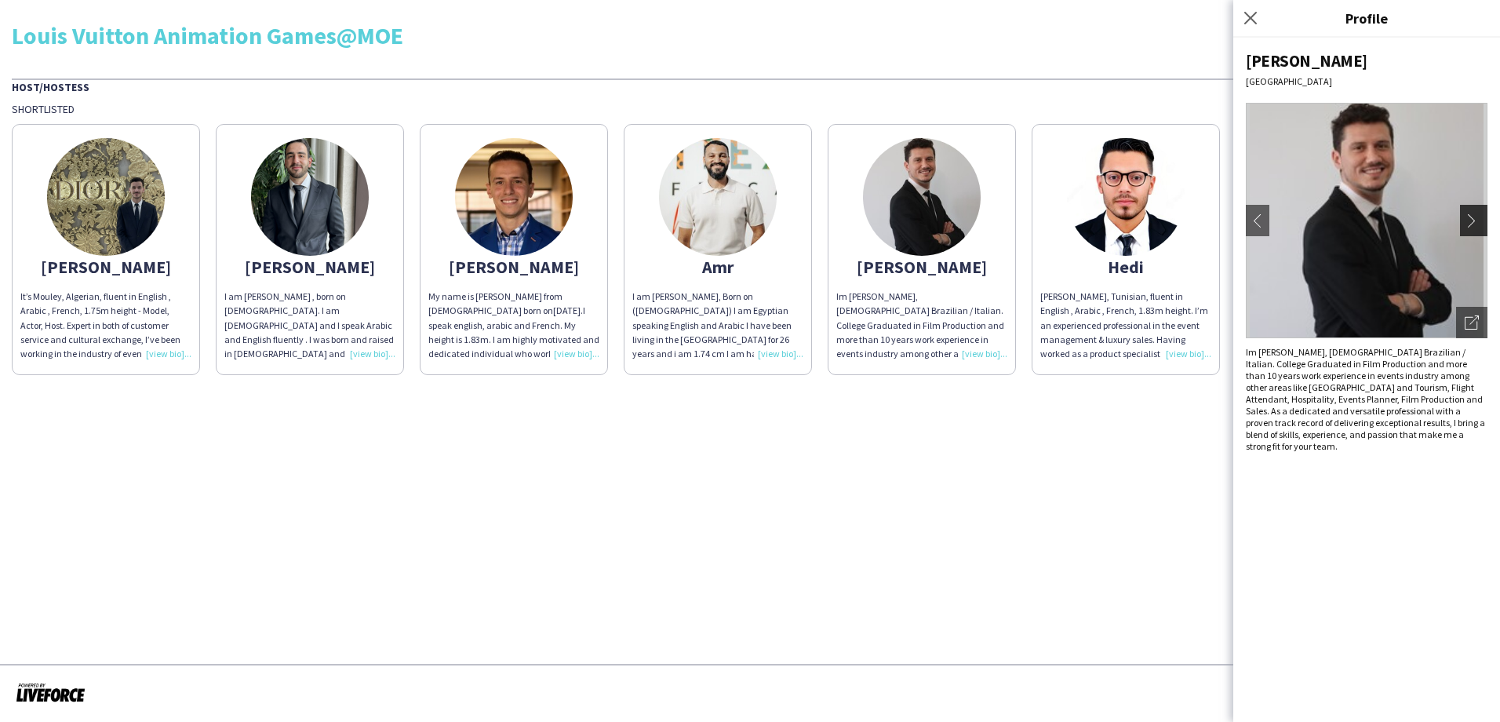
click at [1465, 216] on app-icon "chevron-right" at bounding box center [1476, 220] width 22 height 14
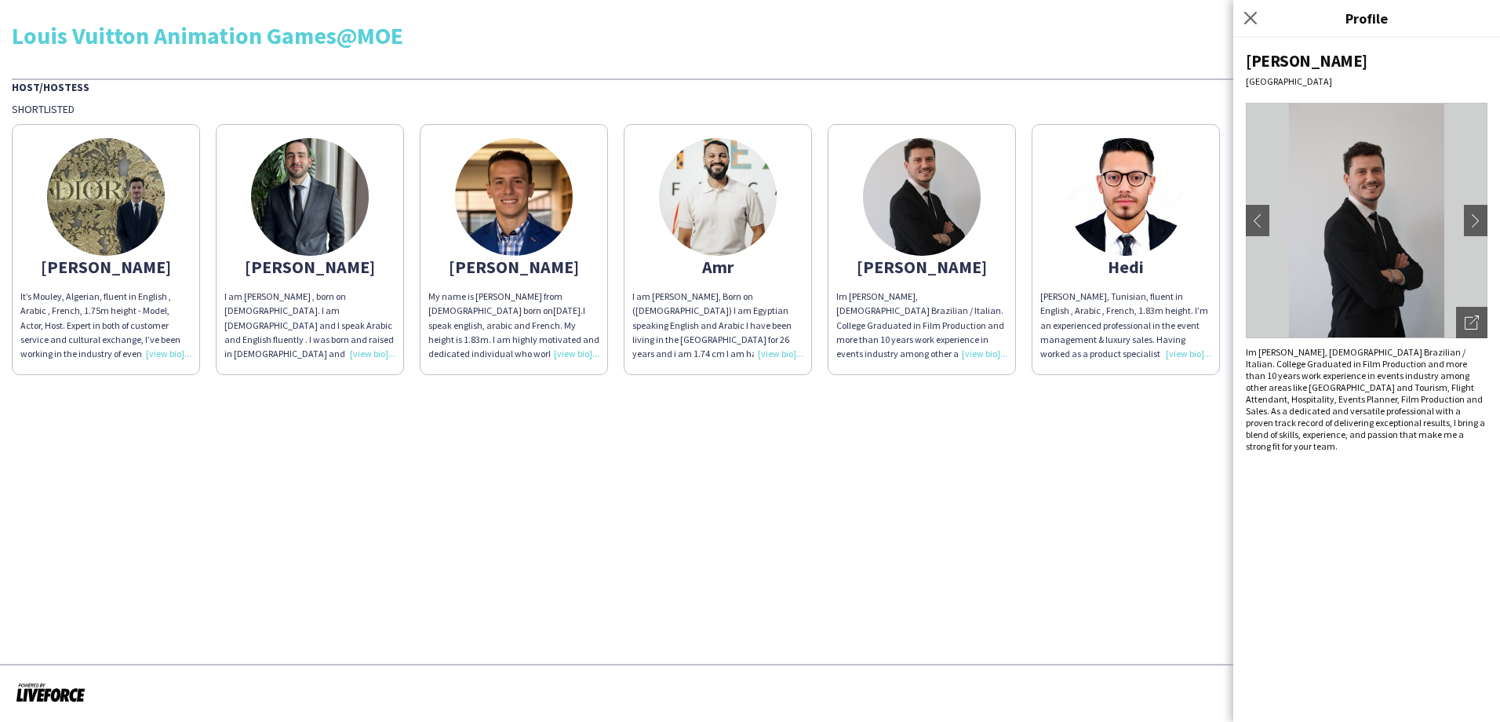
click at [1328, 231] on img at bounding box center [1367, 220] width 242 height 235
click at [1364, 229] on img at bounding box center [1367, 220] width 242 height 235
click at [1249, 18] on icon "Close pop-in" at bounding box center [1250, 17] width 15 height 15
